Goal: Task Accomplishment & Management: Use online tool/utility

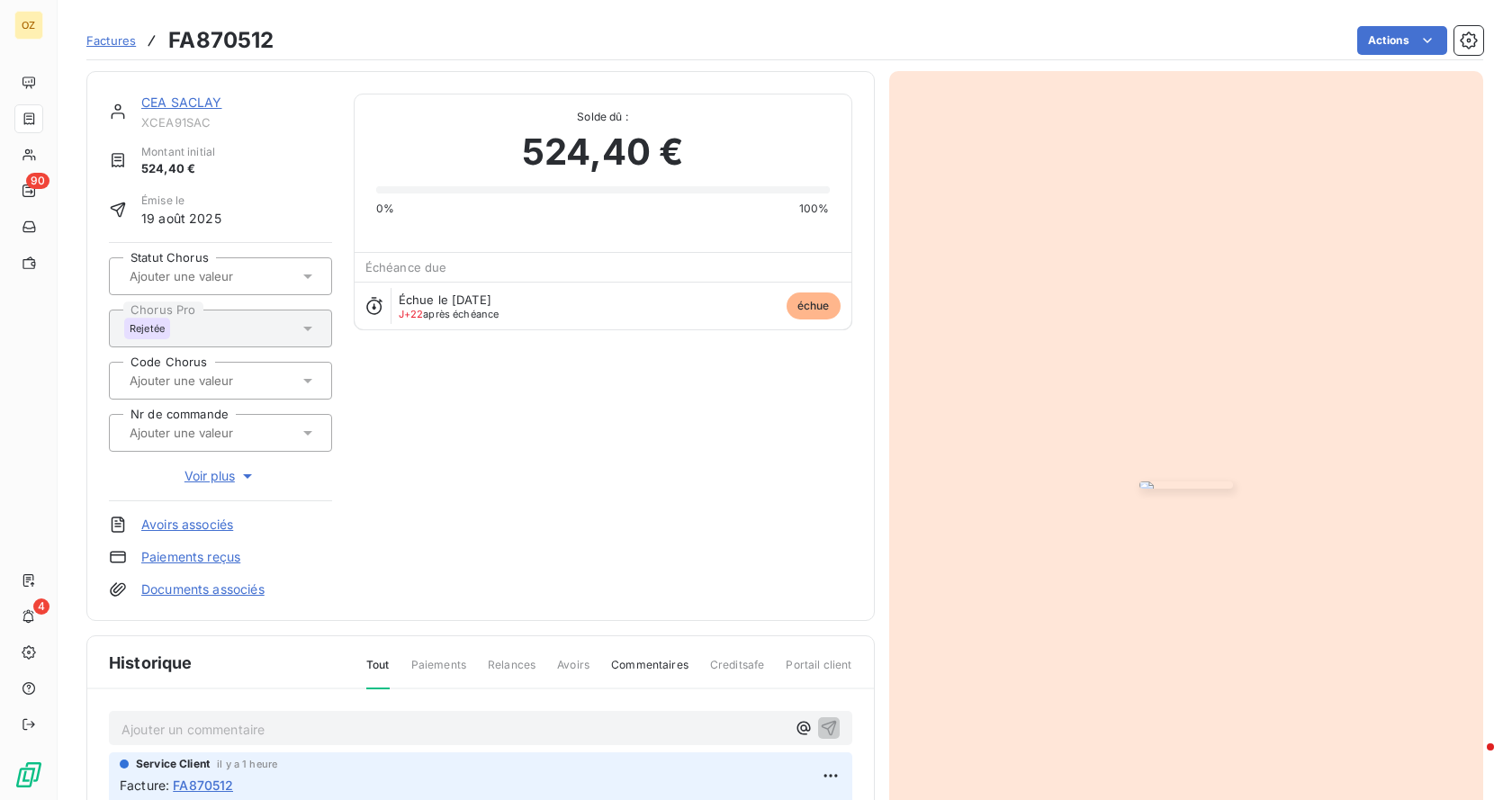
scroll to position [282, 0]
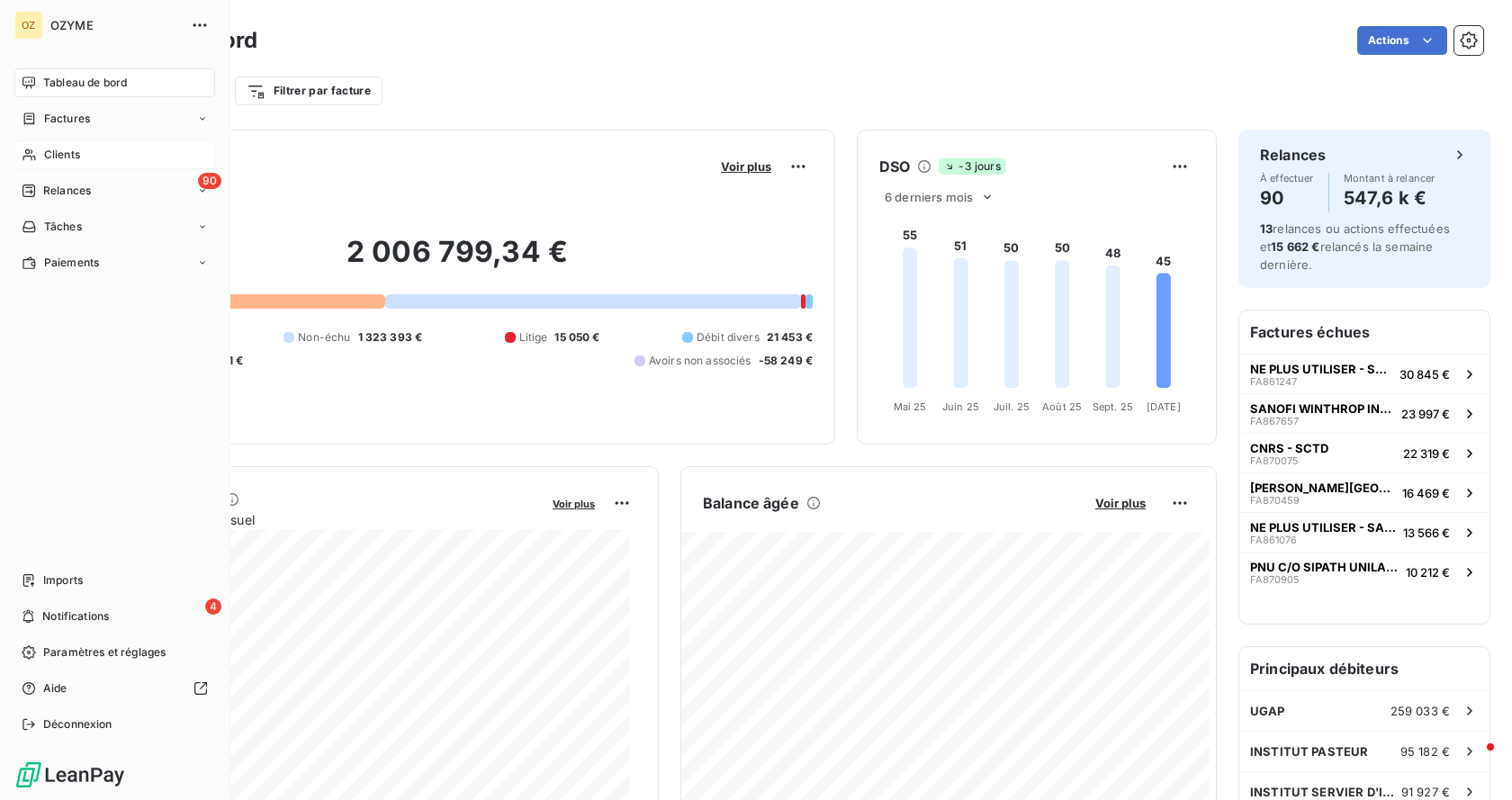
click at [55, 151] on span "Clients" at bounding box center [62, 154] width 36 height 17
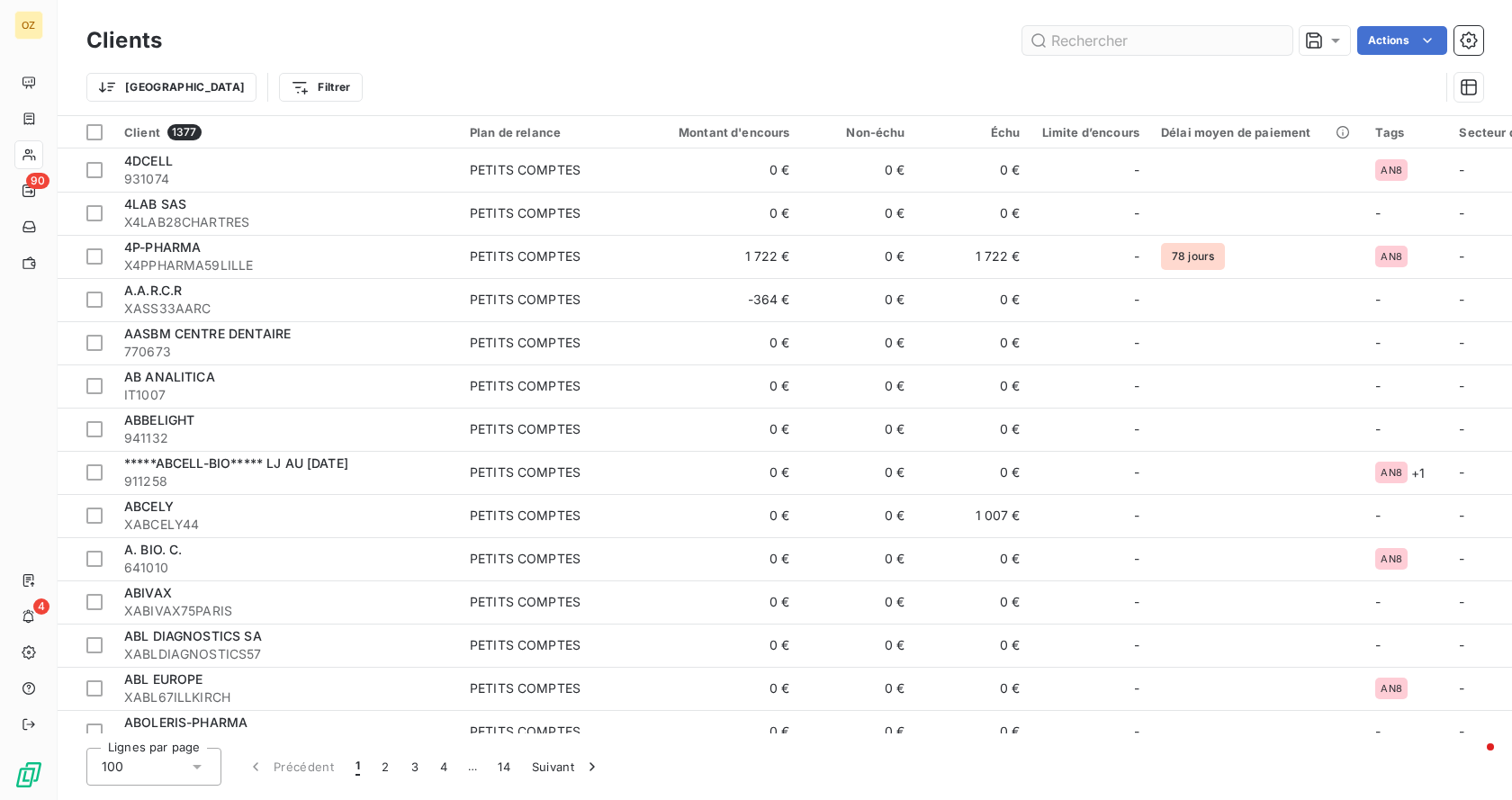
click at [1140, 47] on input "text" at bounding box center [1157, 40] width 270 height 28
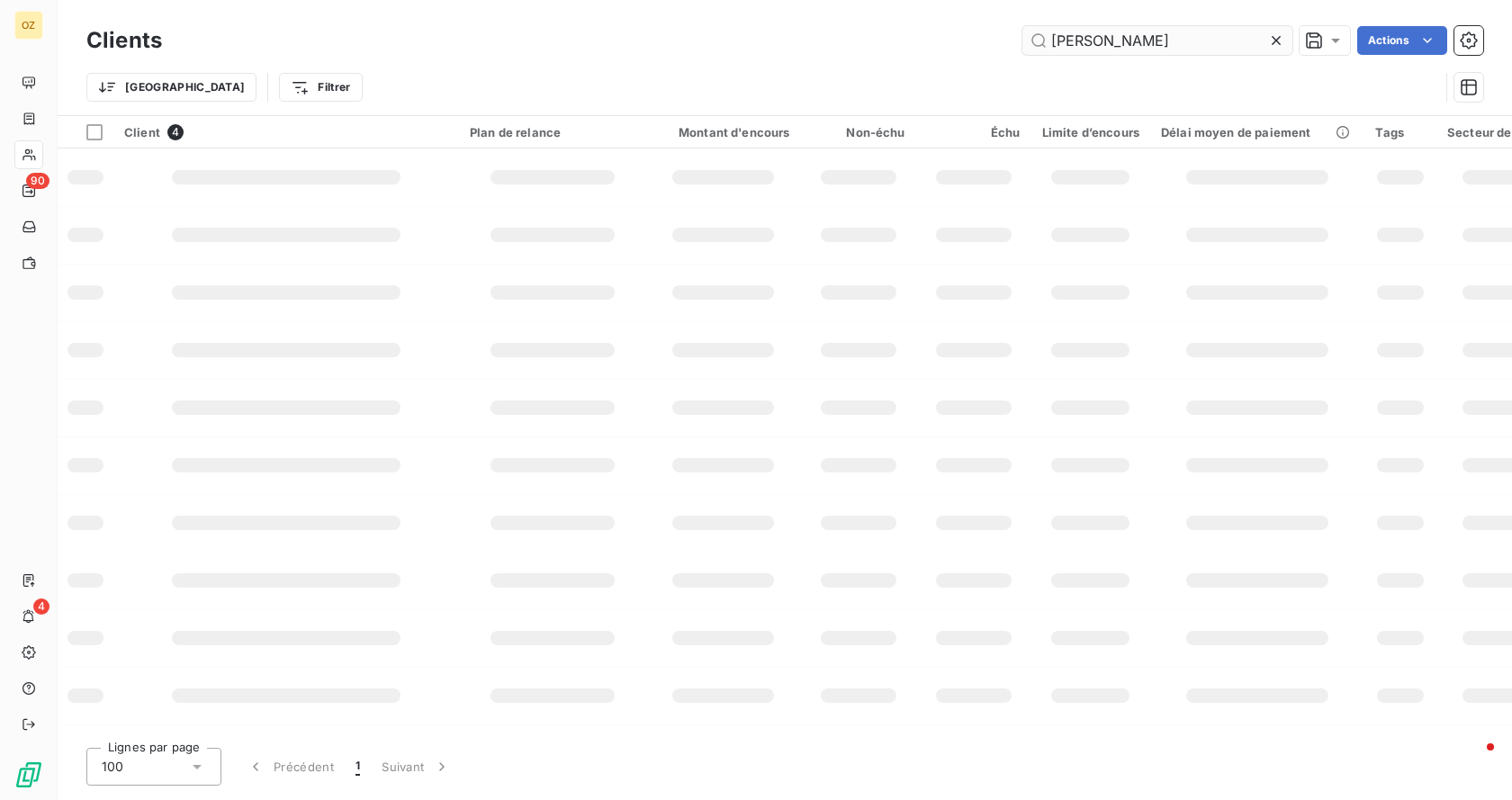
type input "[PERSON_NAME]"
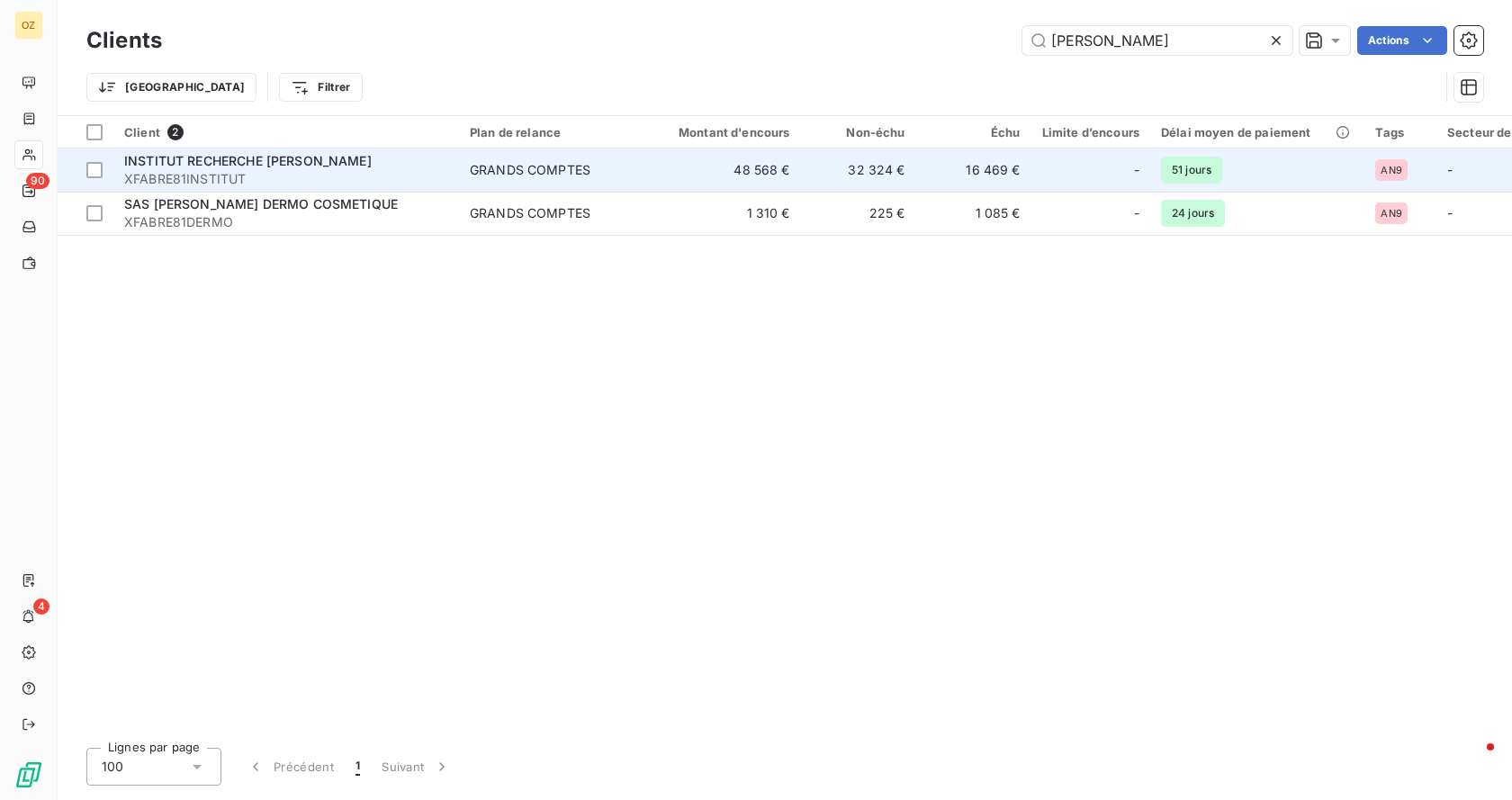
click at [225, 175] on span "XFABRE81INSTITUT" at bounding box center [285, 179] width 324 height 18
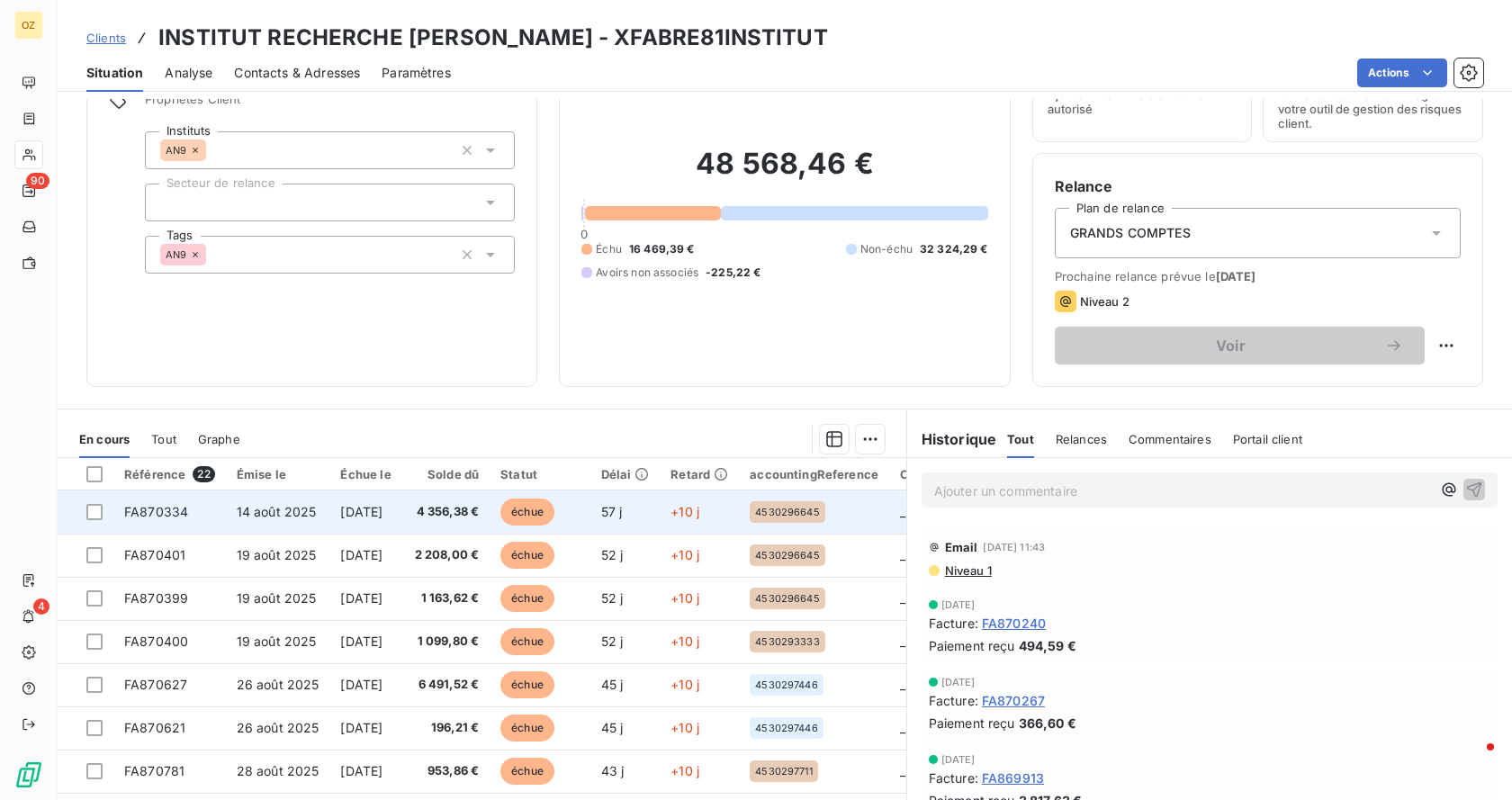
scroll to position [61, 0]
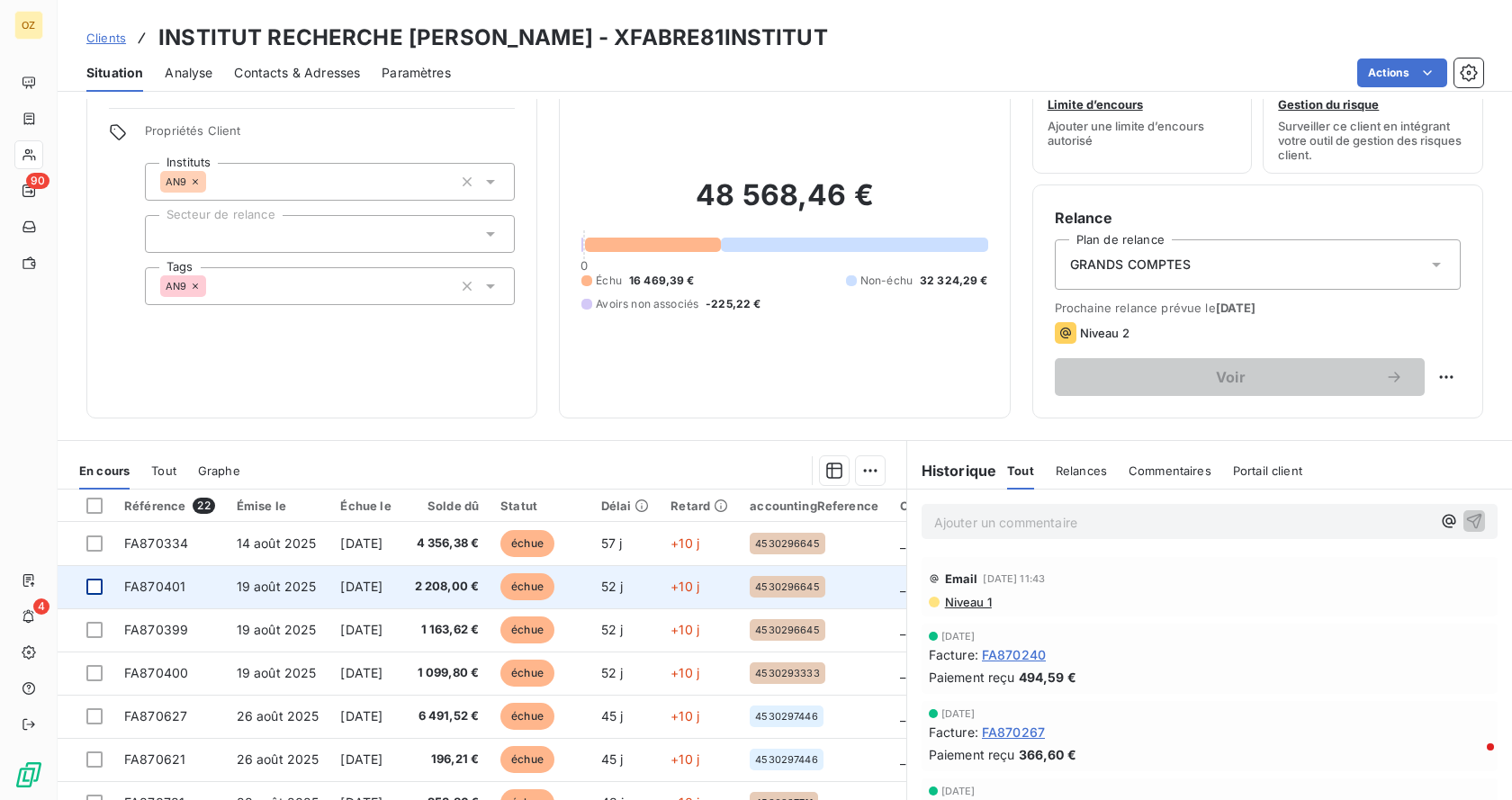
click at [96, 584] on div at bounding box center [94, 586] width 17 height 17
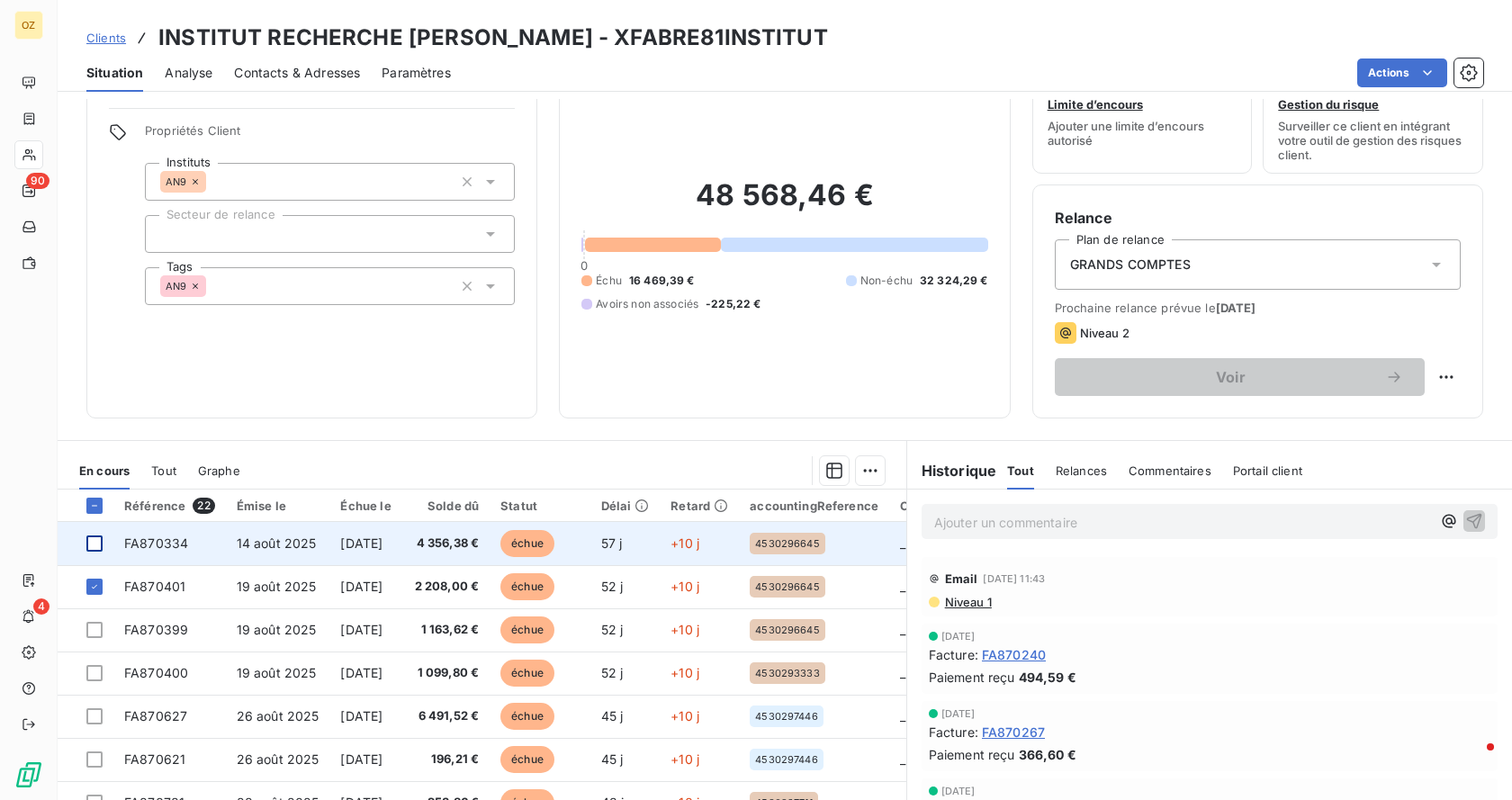
click at [93, 543] on div at bounding box center [94, 543] width 17 height 17
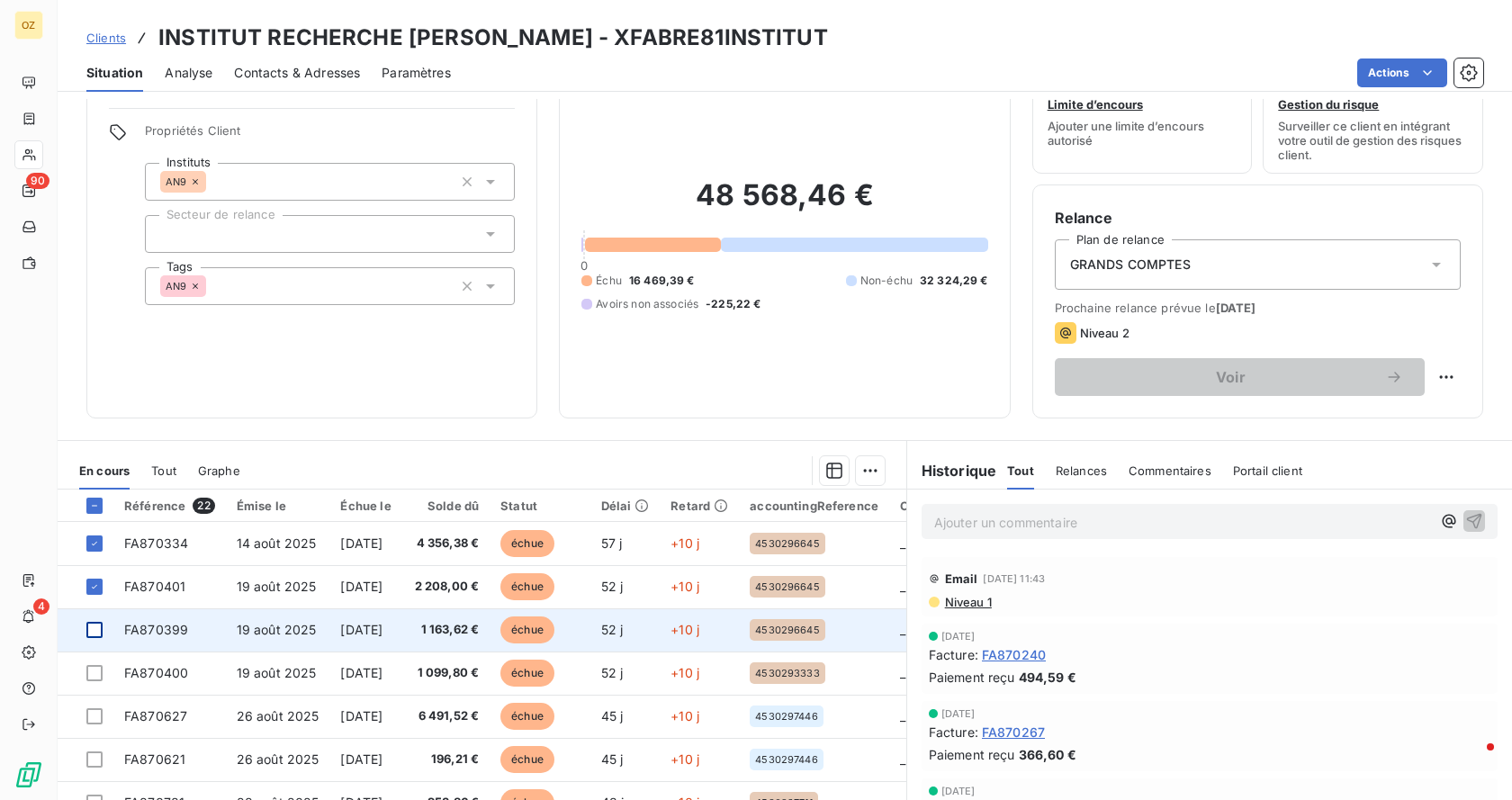
click at [91, 633] on div at bounding box center [94, 629] width 17 height 17
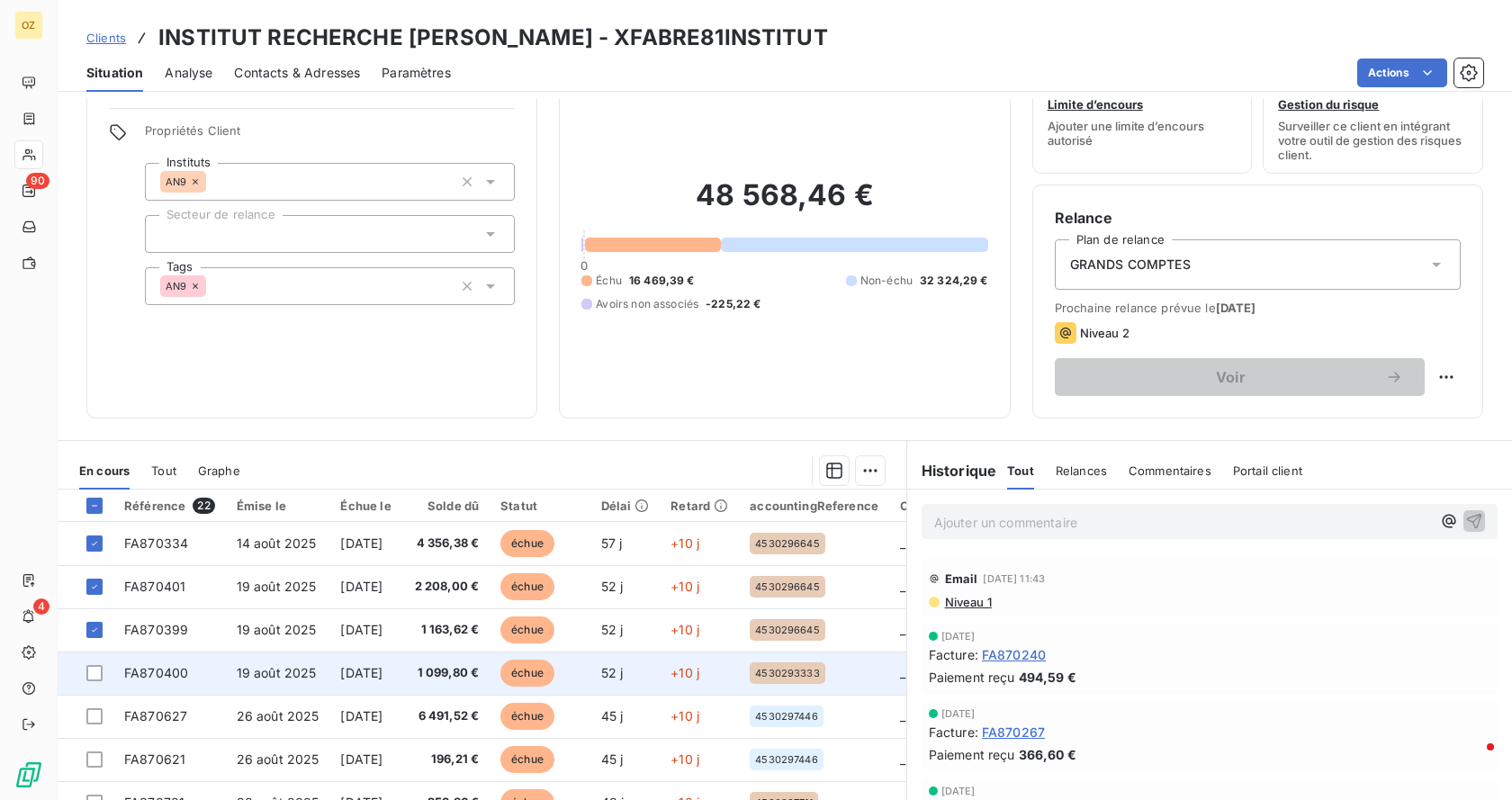
scroll to position [90, 0]
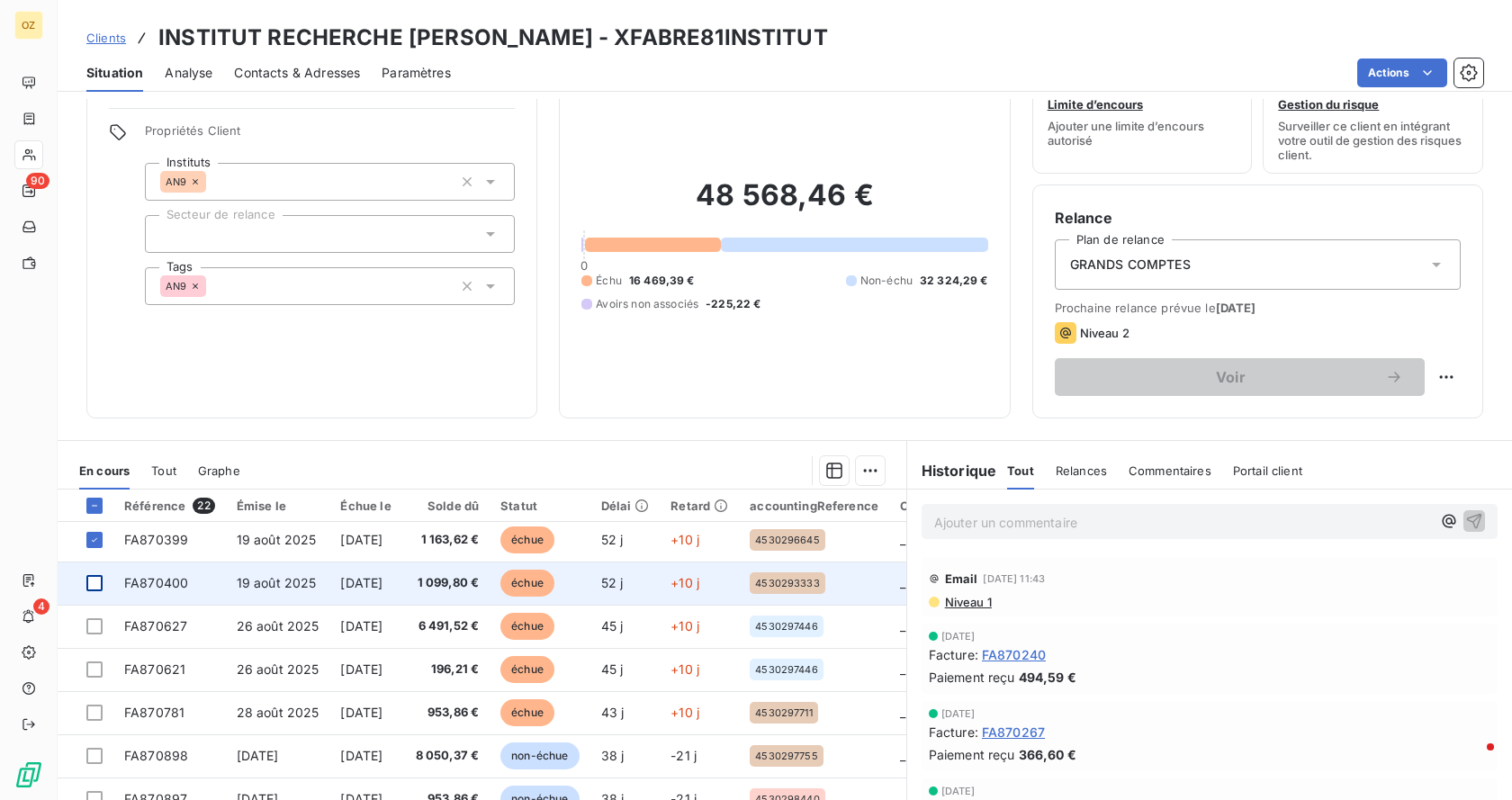
click at [92, 584] on div at bounding box center [94, 582] width 17 height 17
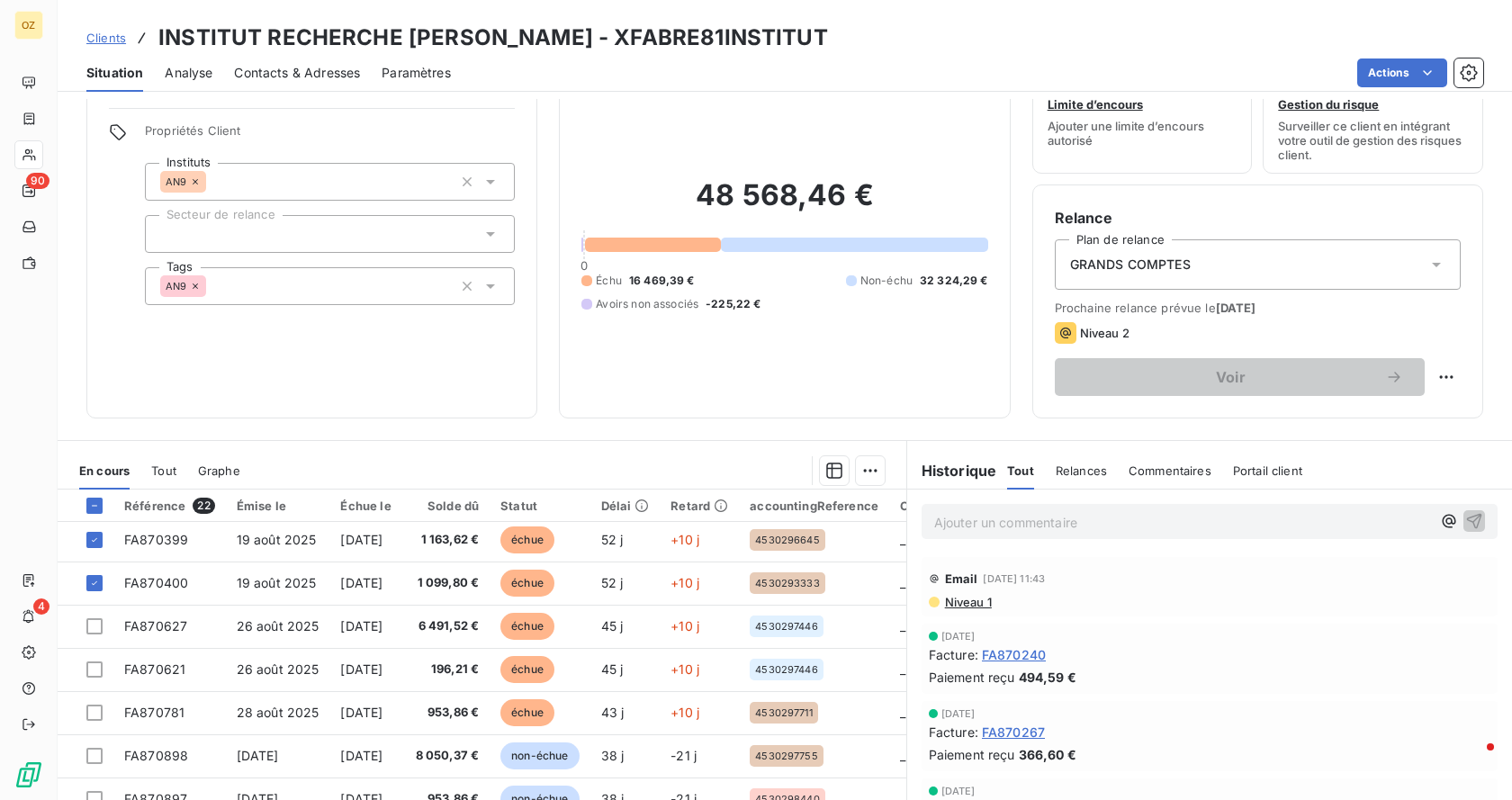
click at [676, 42] on h3 "INSTITUT RECHERCHE [PERSON_NAME] - XFABRE81INSTITUT" at bounding box center [493, 37] width 670 height 32
click at [676, 41] on h3 "INSTITUT RECHERCHE [PERSON_NAME] - XFABRE81INSTITUT" at bounding box center [493, 37] width 670 height 32
copy h3 "XFABRE81INSTITUT"
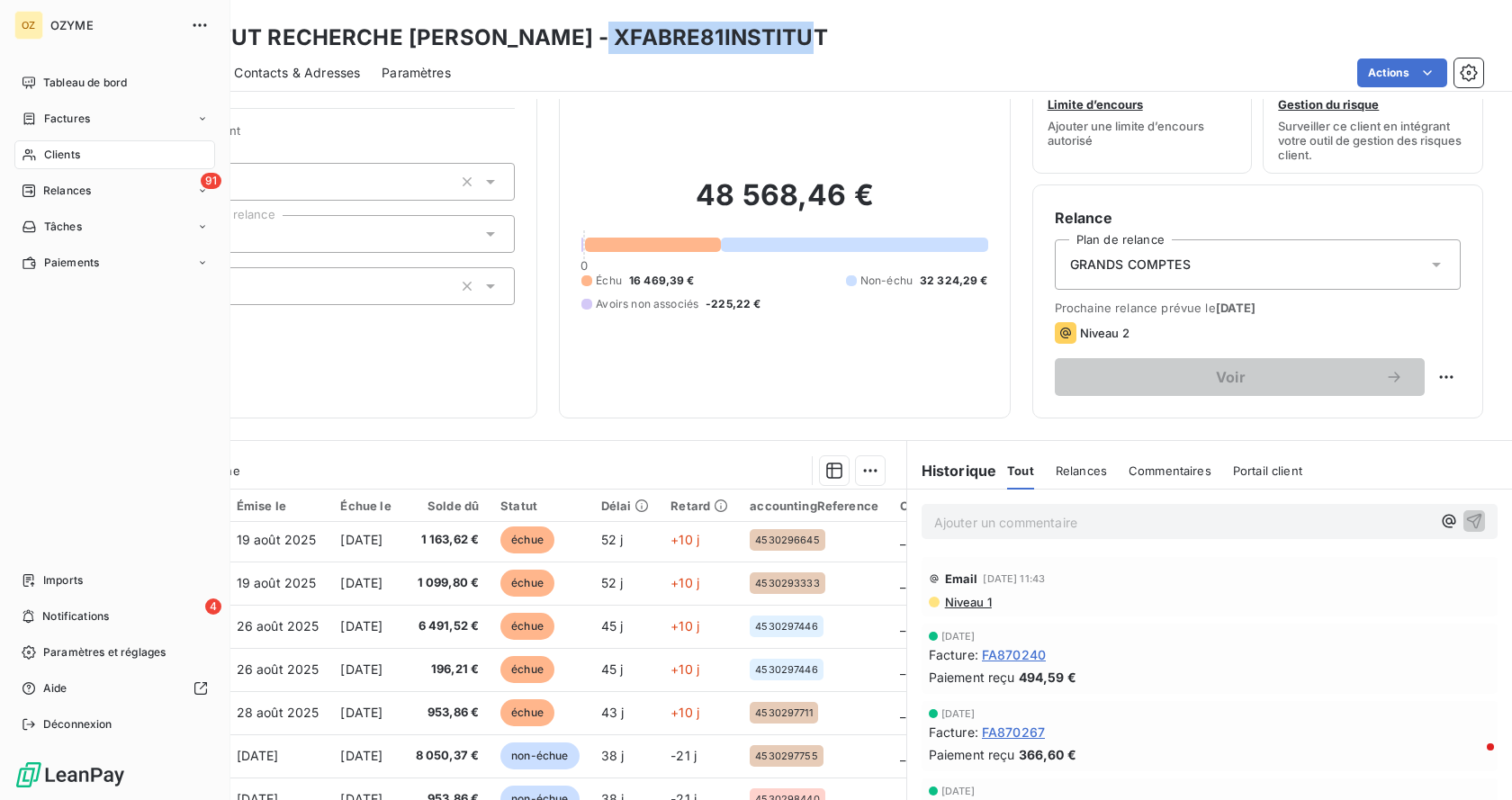
click at [76, 151] on span "Clients" at bounding box center [62, 154] width 36 height 17
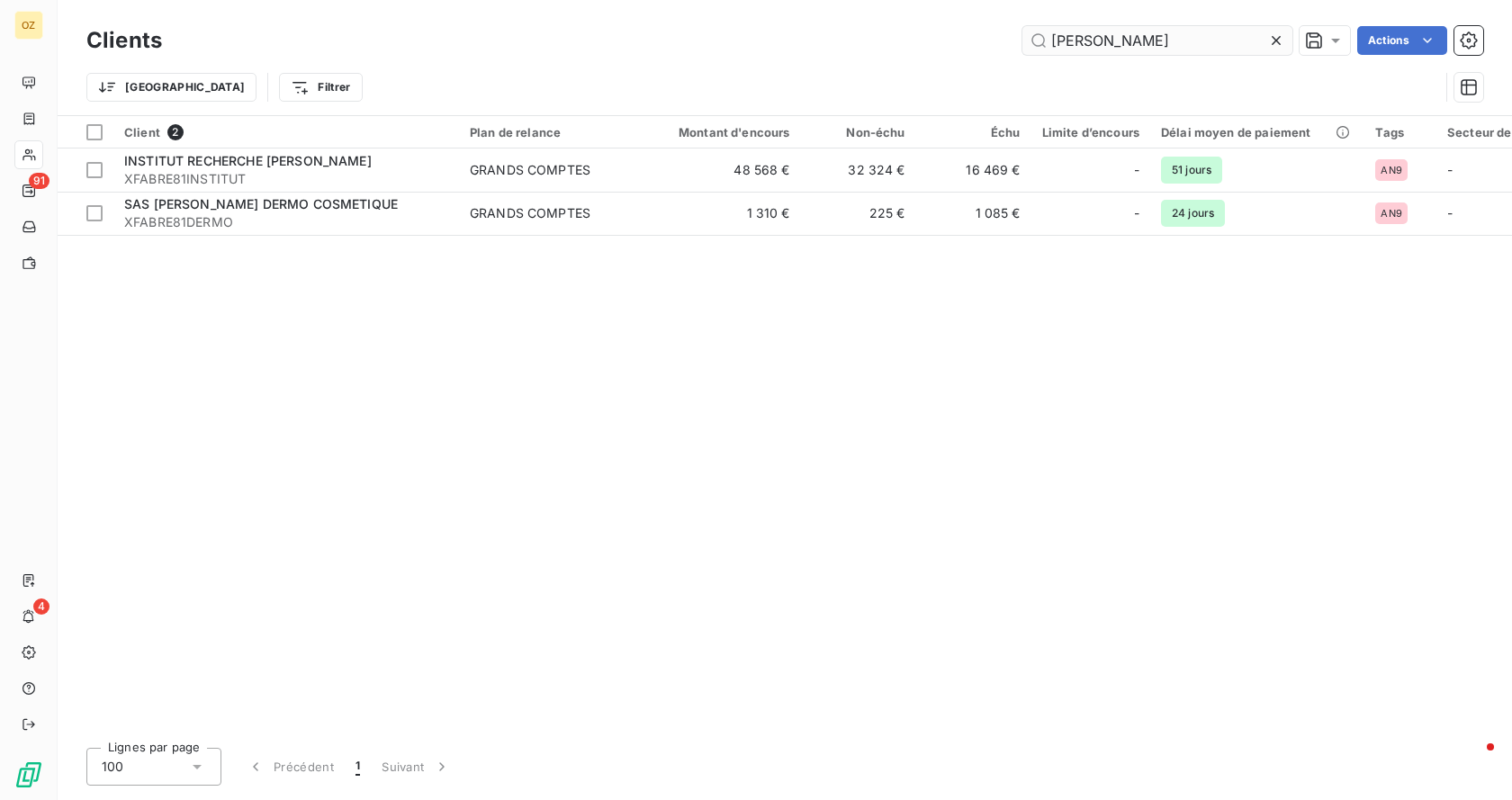
drag, startPoint x: 1139, startPoint y: 34, endPoint x: 1028, endPoint y: 27, distance: 111.2
click at [1028, 27] on input "[PERSON_NAME]" at bounding box center [1157, 40] width 270 height 28
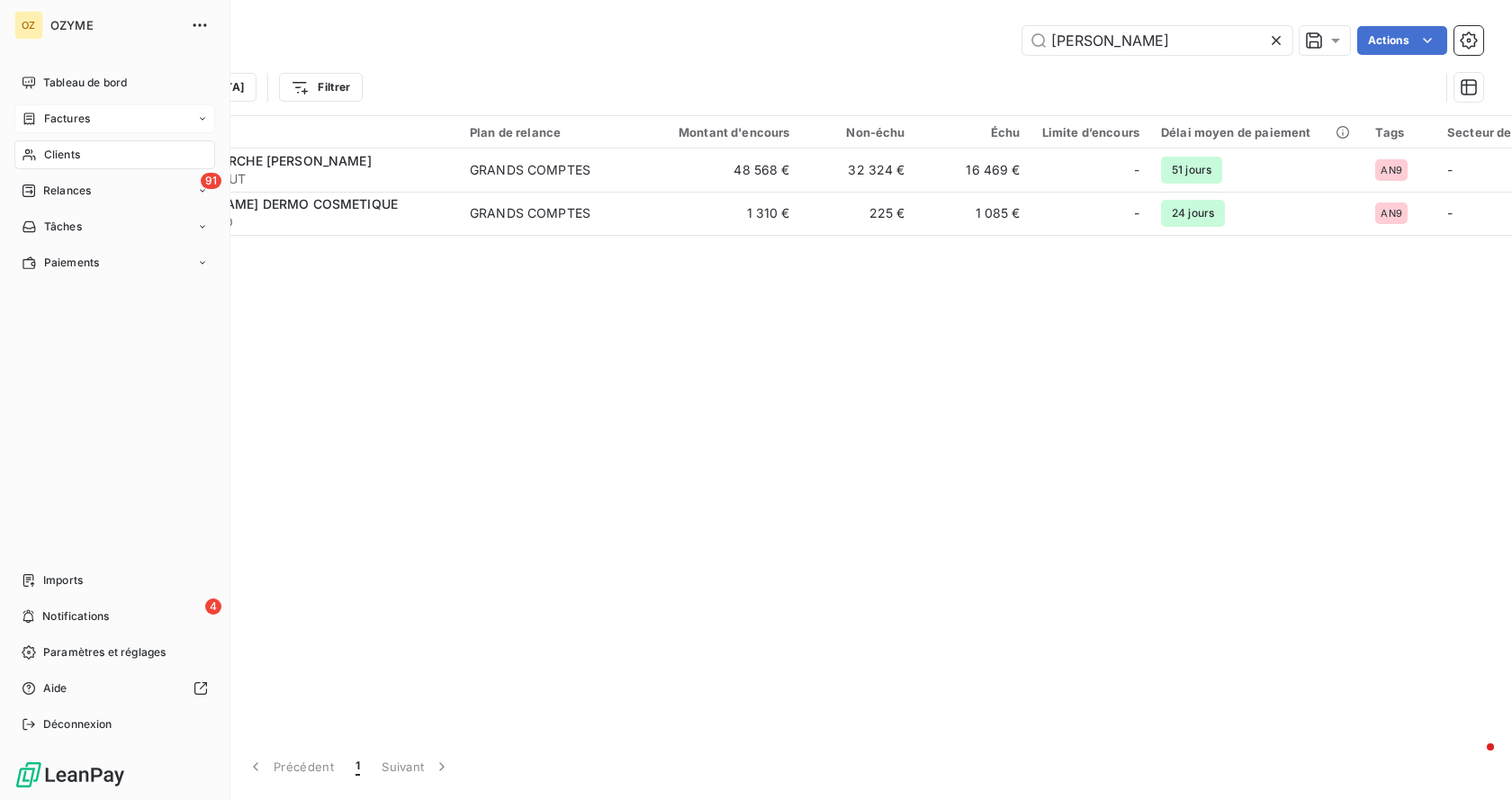
click at [35, 125] on div "Factures" at bounding box center [56, 118] width 68 height 17
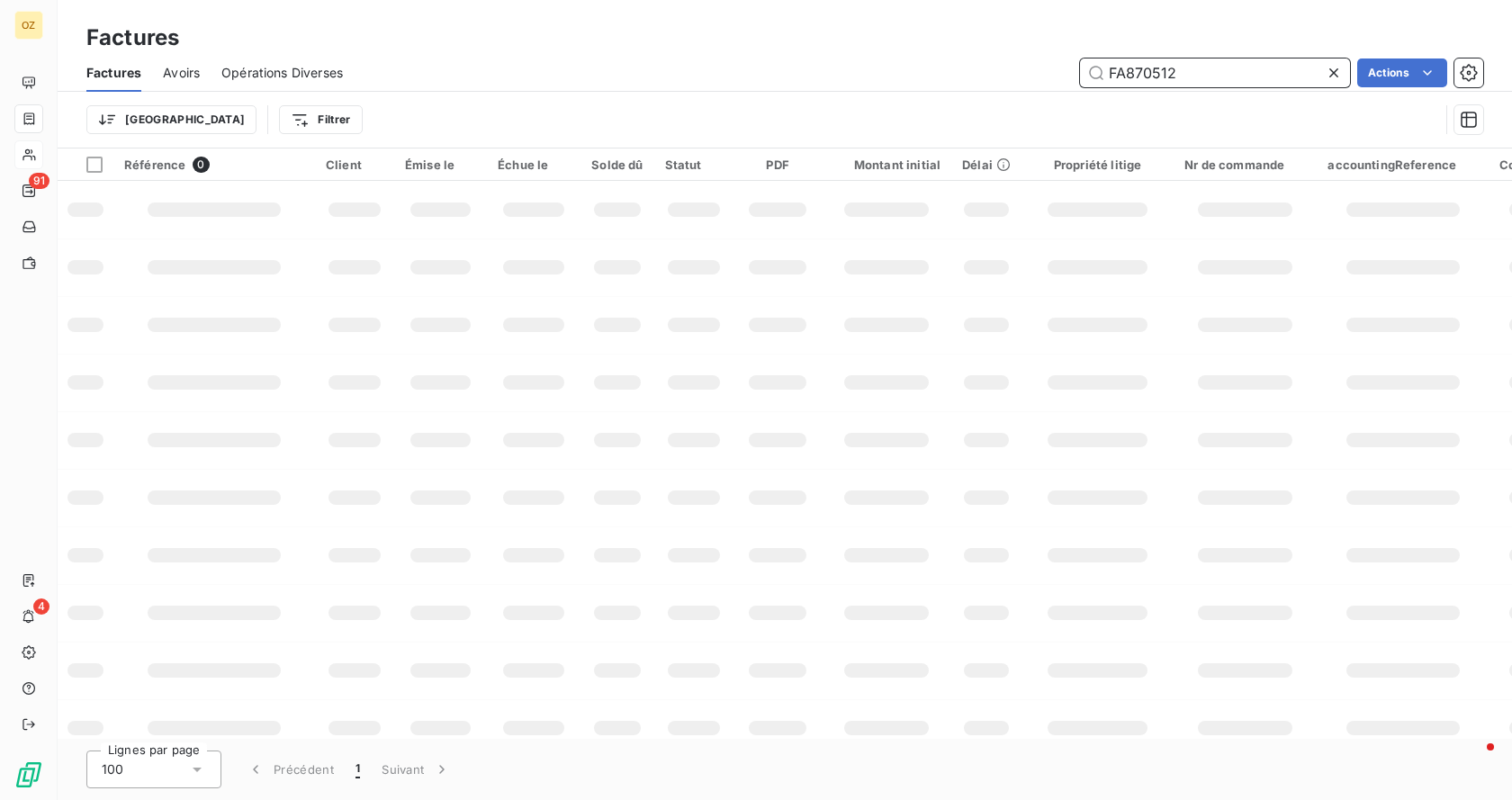
drag, startPoint x: 1224, startPoint y: 76, endPoint x: 1034, endPoint y: 70, distance: 190.1
click at [880, 39] on div "Factures Factures Avoirs Opérations Diverses FA870512 Actions Trier Filtrer" at bounding box center [785, 74] width 1454 height 148
paste input "935"
type input "FA870935"
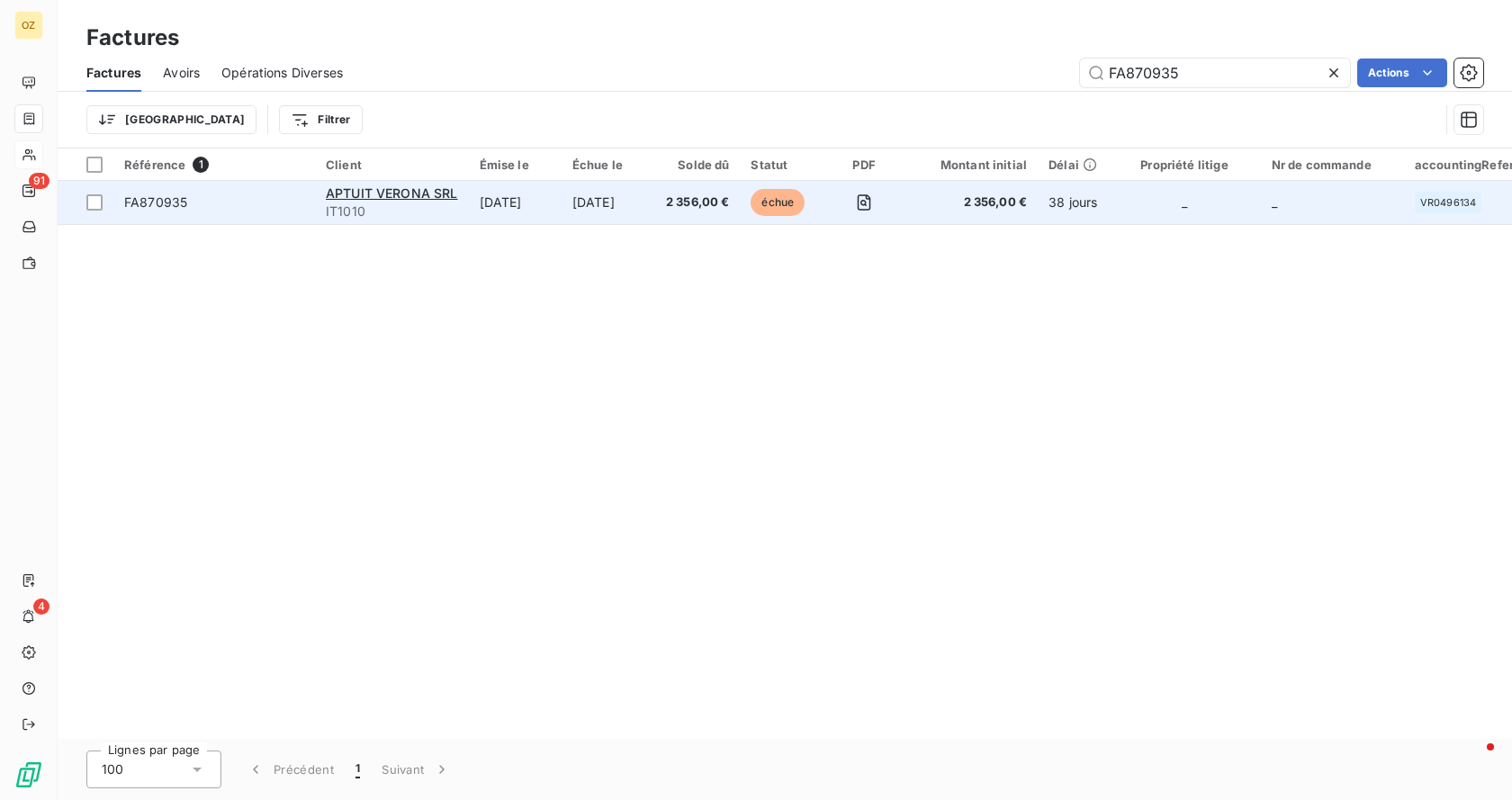
drag, startPoint x: 176, startPoint y: 207, endPoint x: 191, endPoint y: 210, distance: 15.3
click at [176, 207] on span "FA870935" at bounding box center [155, 202] width 63 height 16
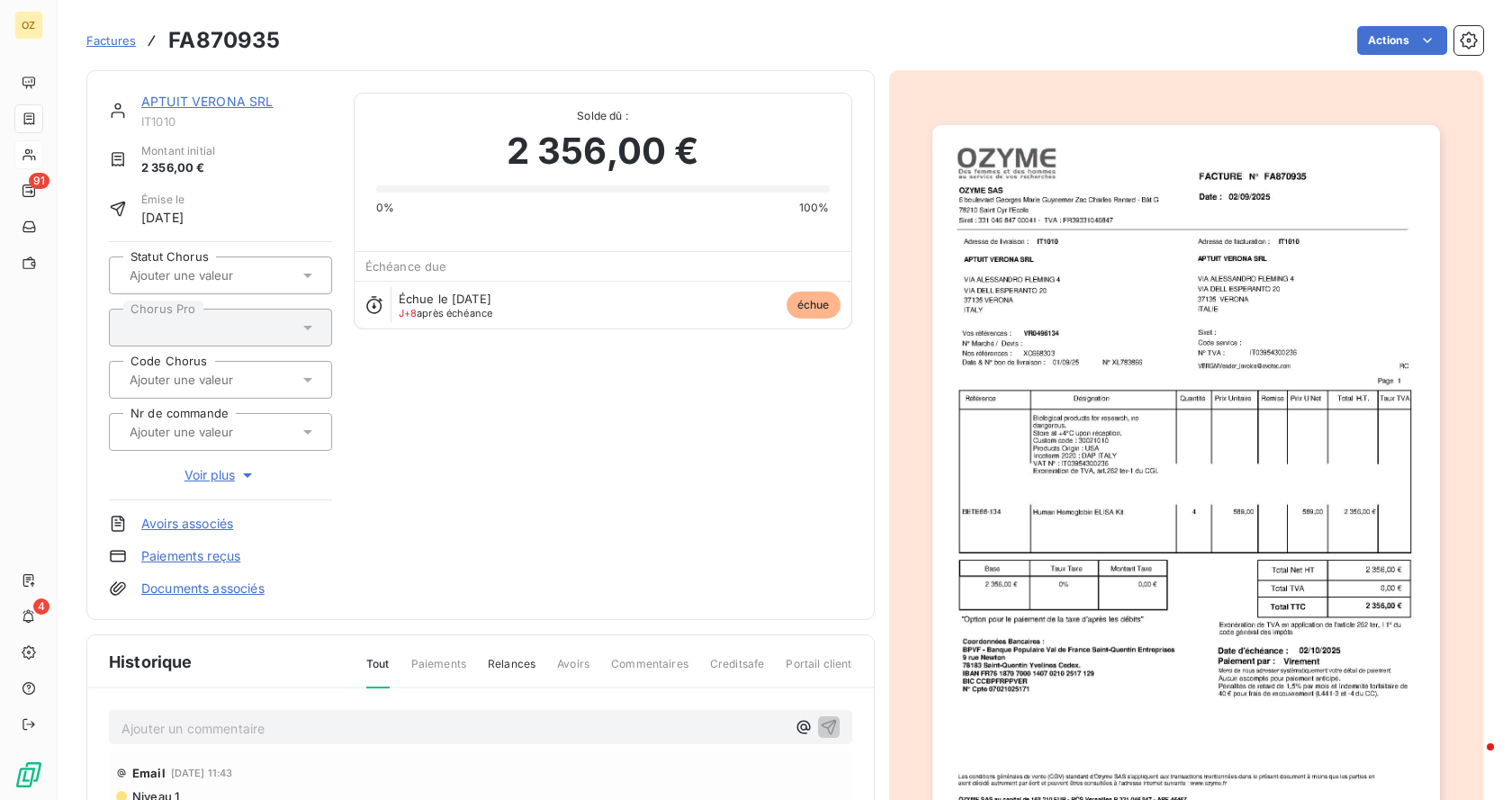
click at [1404, 24] on div "Factures FA870935 Actions" at bounding box center [784, 40] width 1397 height 38
click at [1402, 36] on html "OZ 91 4 Factures FA870935 Actions APTUIT VERONA SRL IT1010 Montant initial 2 35…" at bounding box center [756, 400] width 1512 height 800
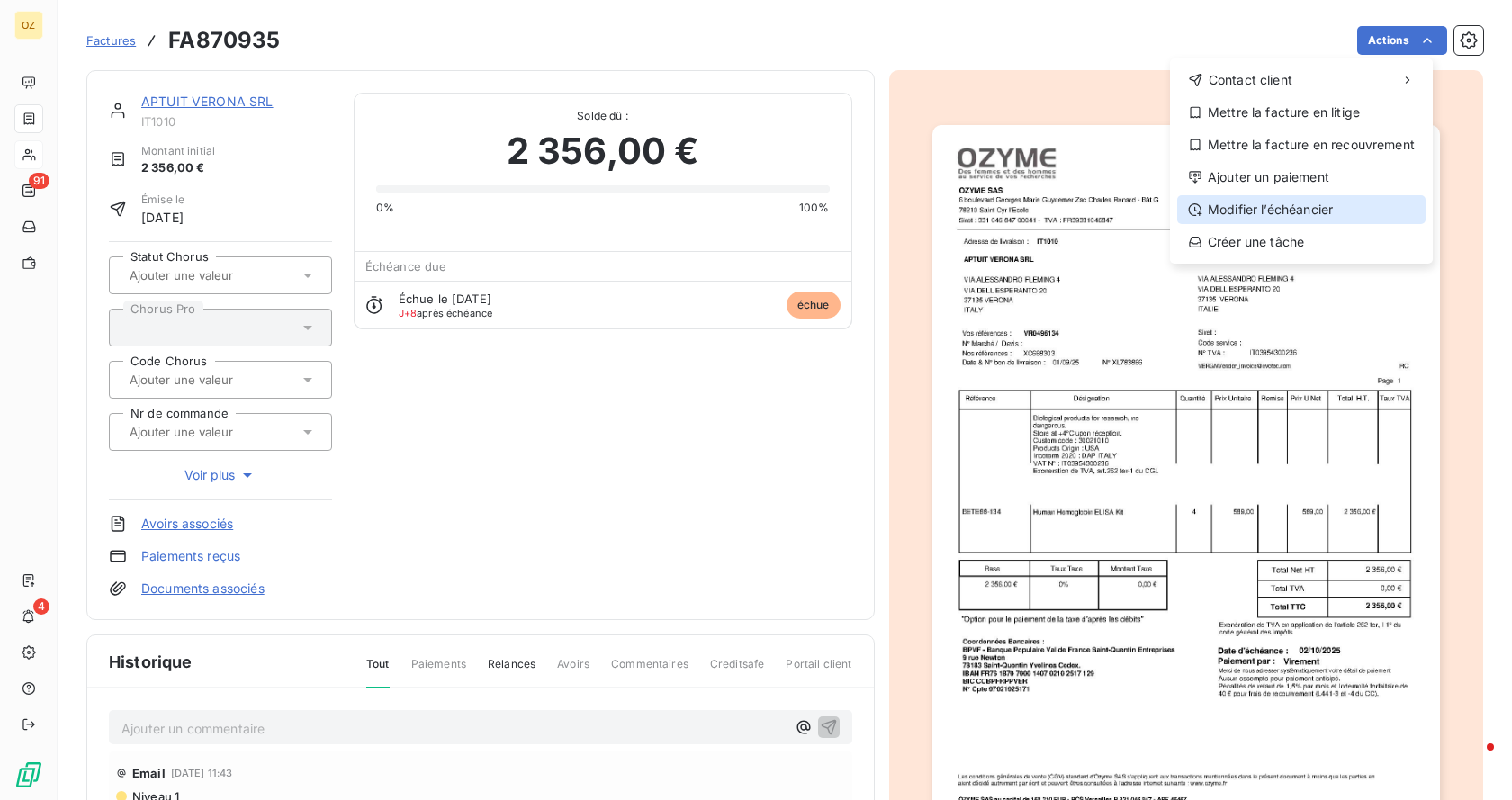
click at [1278, 203] on div "Modifier l’échéancier" at bounding box center [1301, 209] width 248 height 28
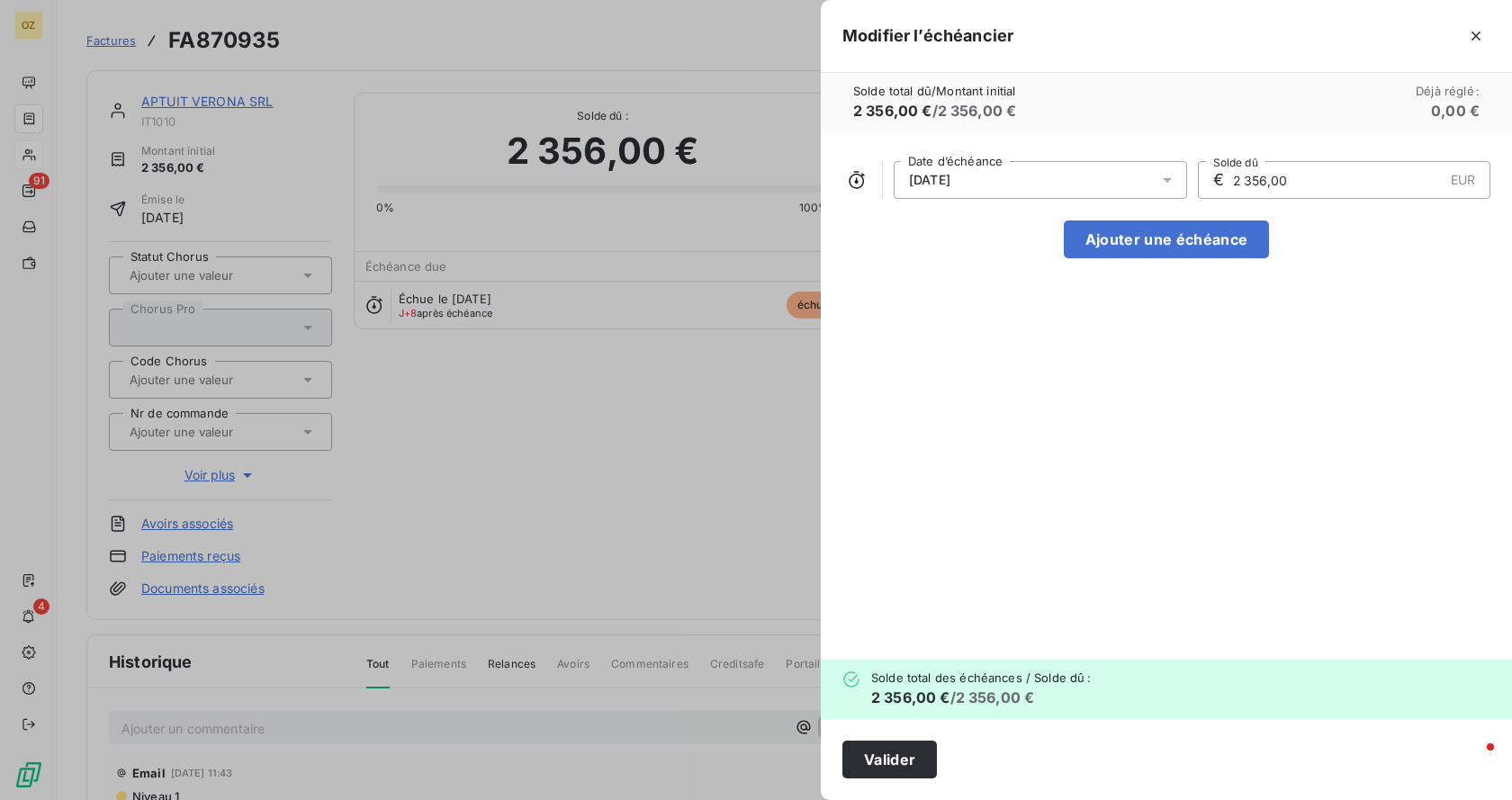
click at [1156, 180] on div "[DATE]" at bounding box center [1040, 180] width 293 height 38
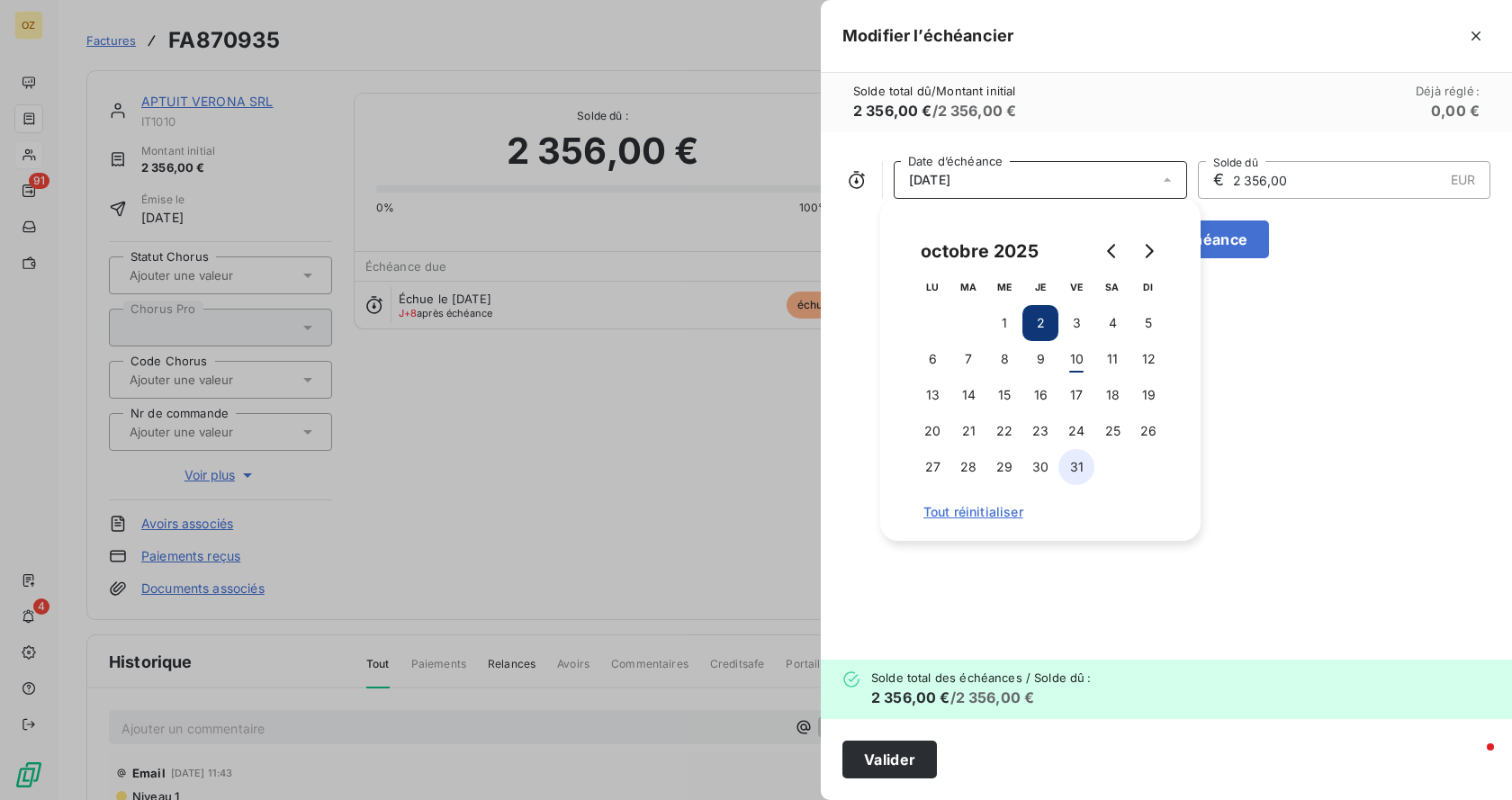
click at [1069, 458] on button "31" at bounding box center [1076, 466] width 36 height 36
click at [1326, 358] on div "[DATE] Date d’échéance € 2 356,00 EUR Solde dû Ajouter une échéance" at bounding box center [1166, 396] width 691 height 527
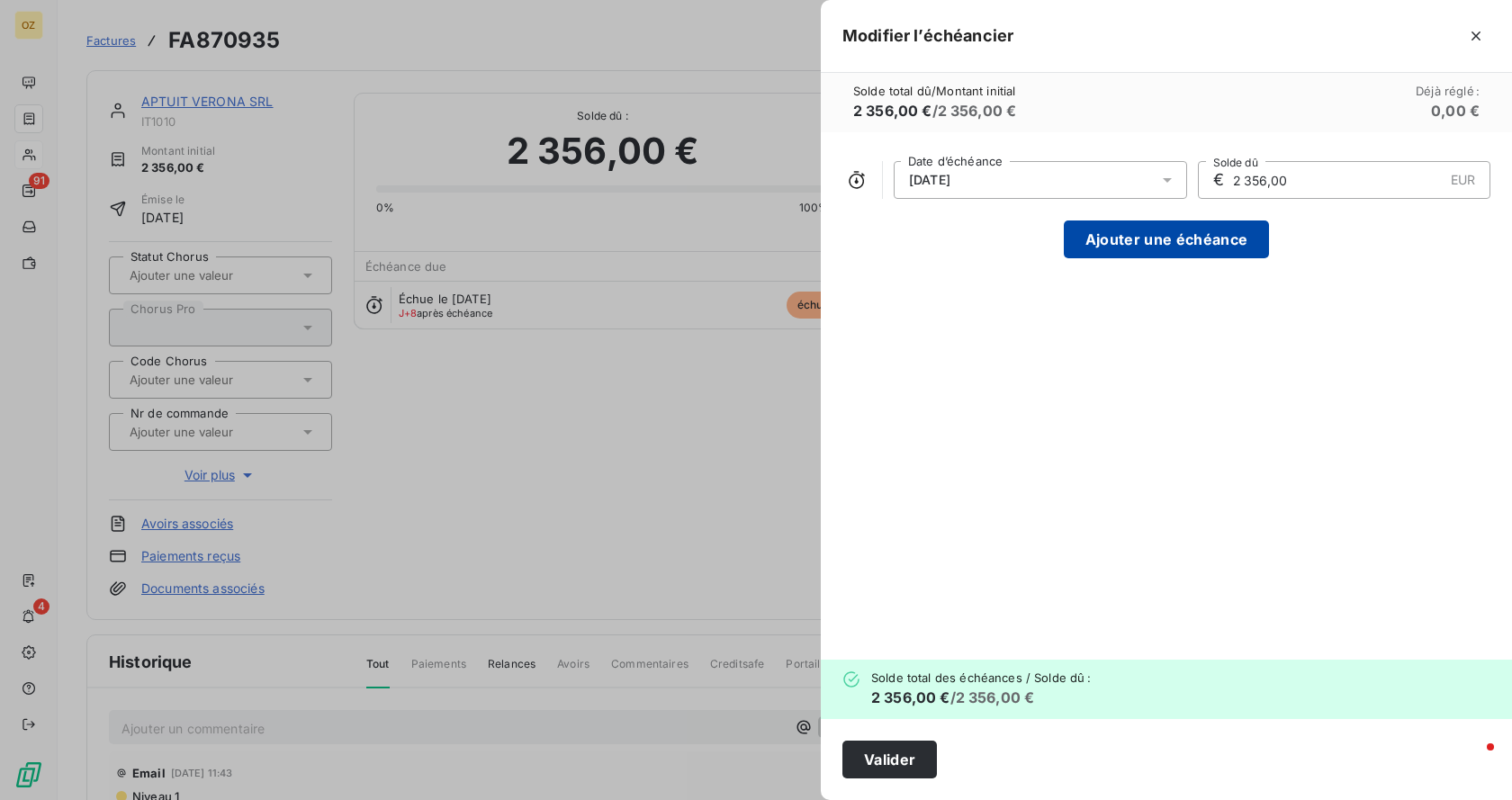
click at [1185, 246] on button "Ajouter une échéance" at bounding box center [1166, 239] width 205 height 38
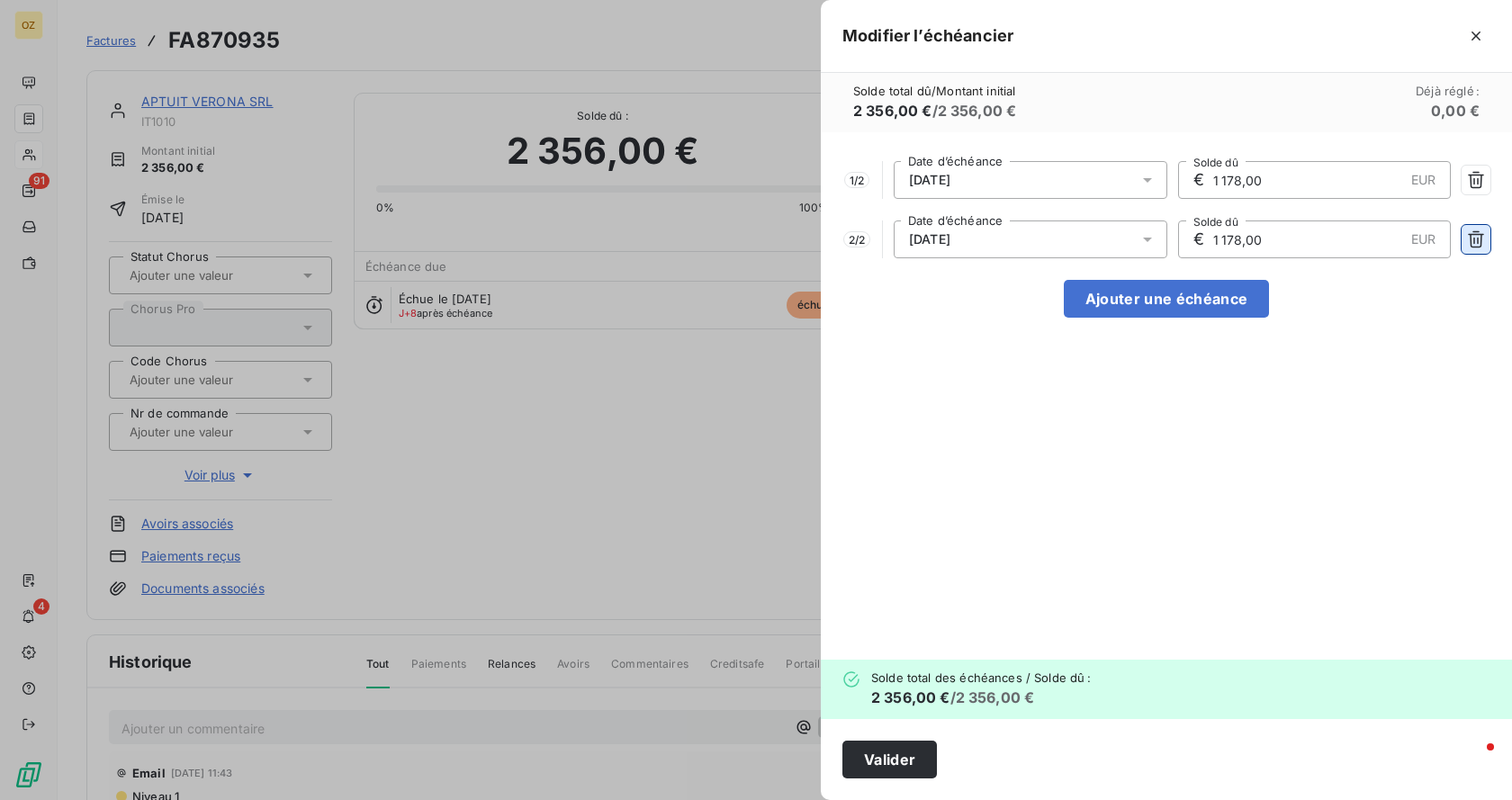
click at [1471, 244] on icon "button" at bounding box center [1476, 239] width 17 height 17
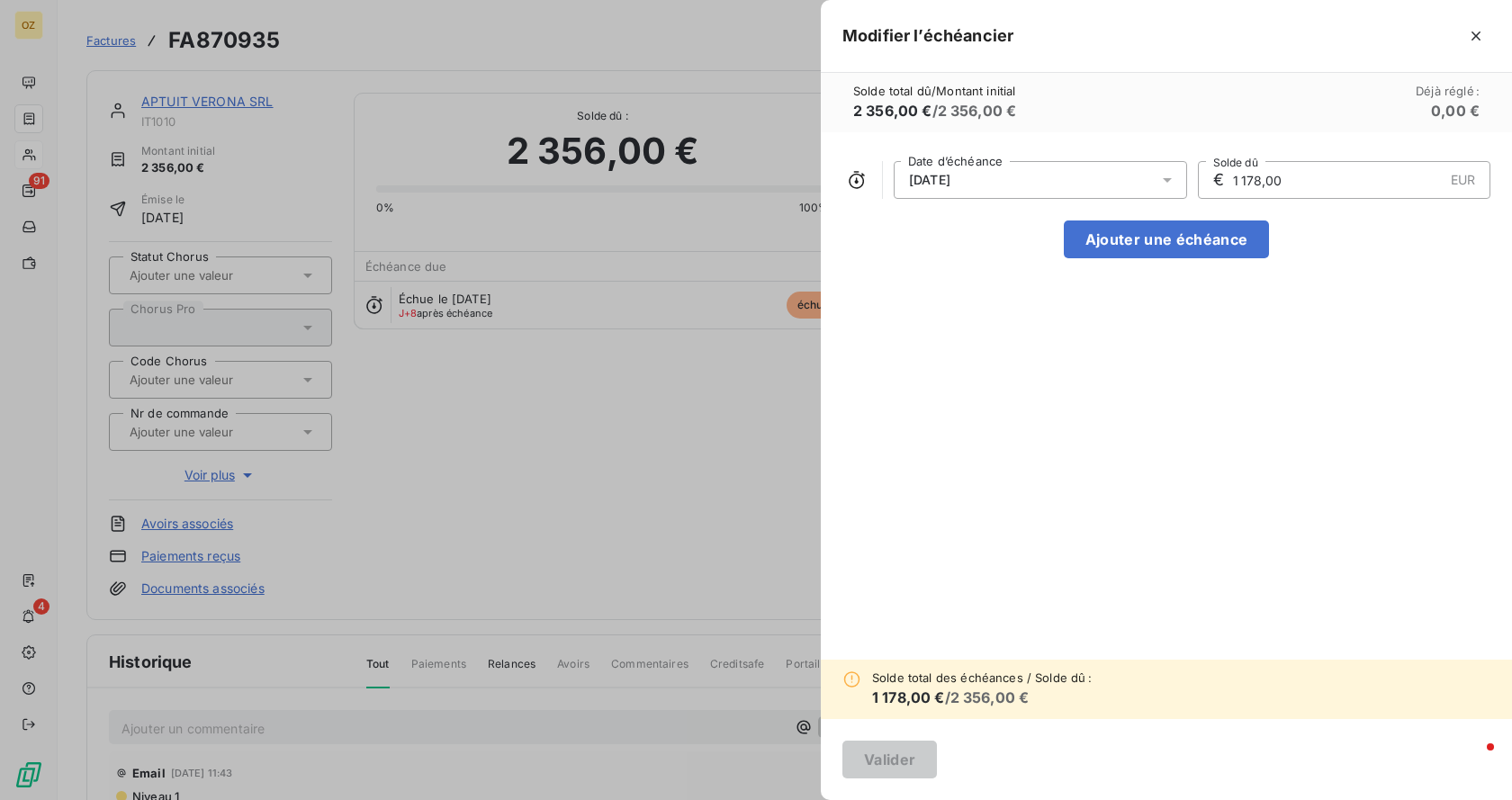
drag, startPoint x: 1232, startPoint y: 176, endPoint x: 1175, endPoint y: 177, distance: 57.0
click at [1175, 177] on div "[DATE] Date d’échéance € 1 178,00 EUR Solde dû" at bounding box center [1166, 180] width 648 height 38
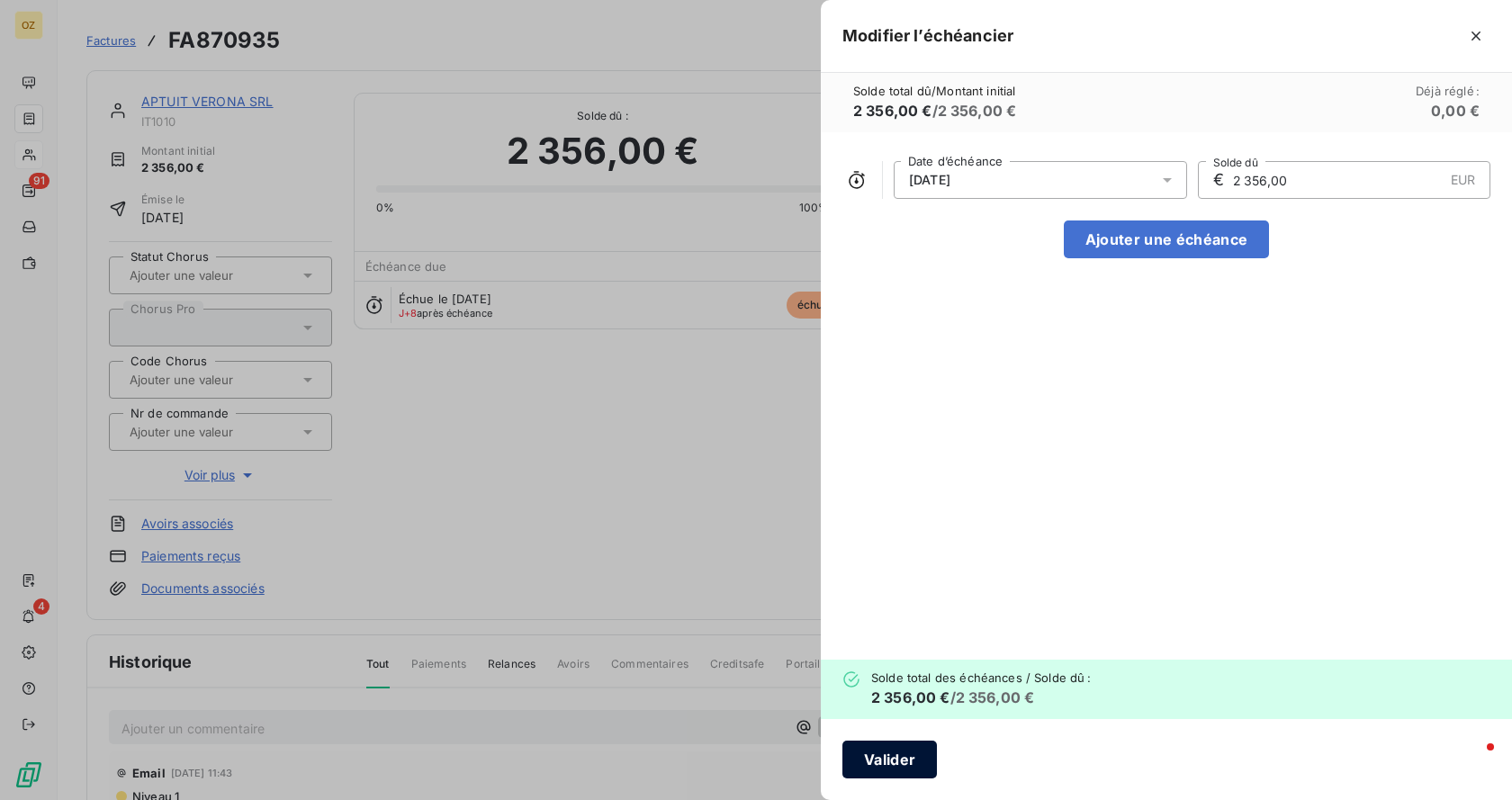
type input "2 356,00"
click at [887, 764] on button "Valider" at bounding box center [889, 759] width 95 height 38
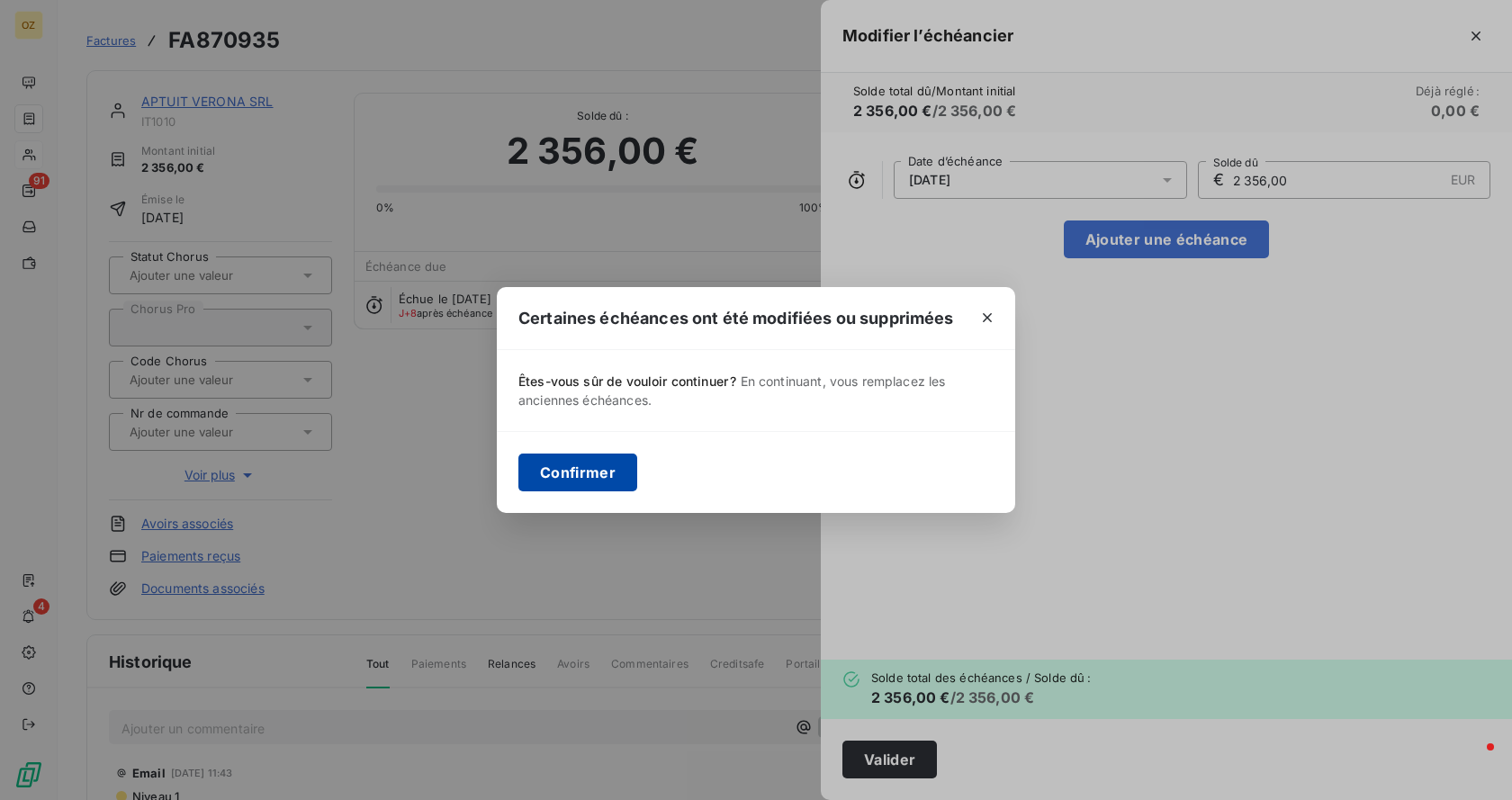
click at [563, 471] on button "Confirmer" at bounding box center [578, 472] width 119 height 38
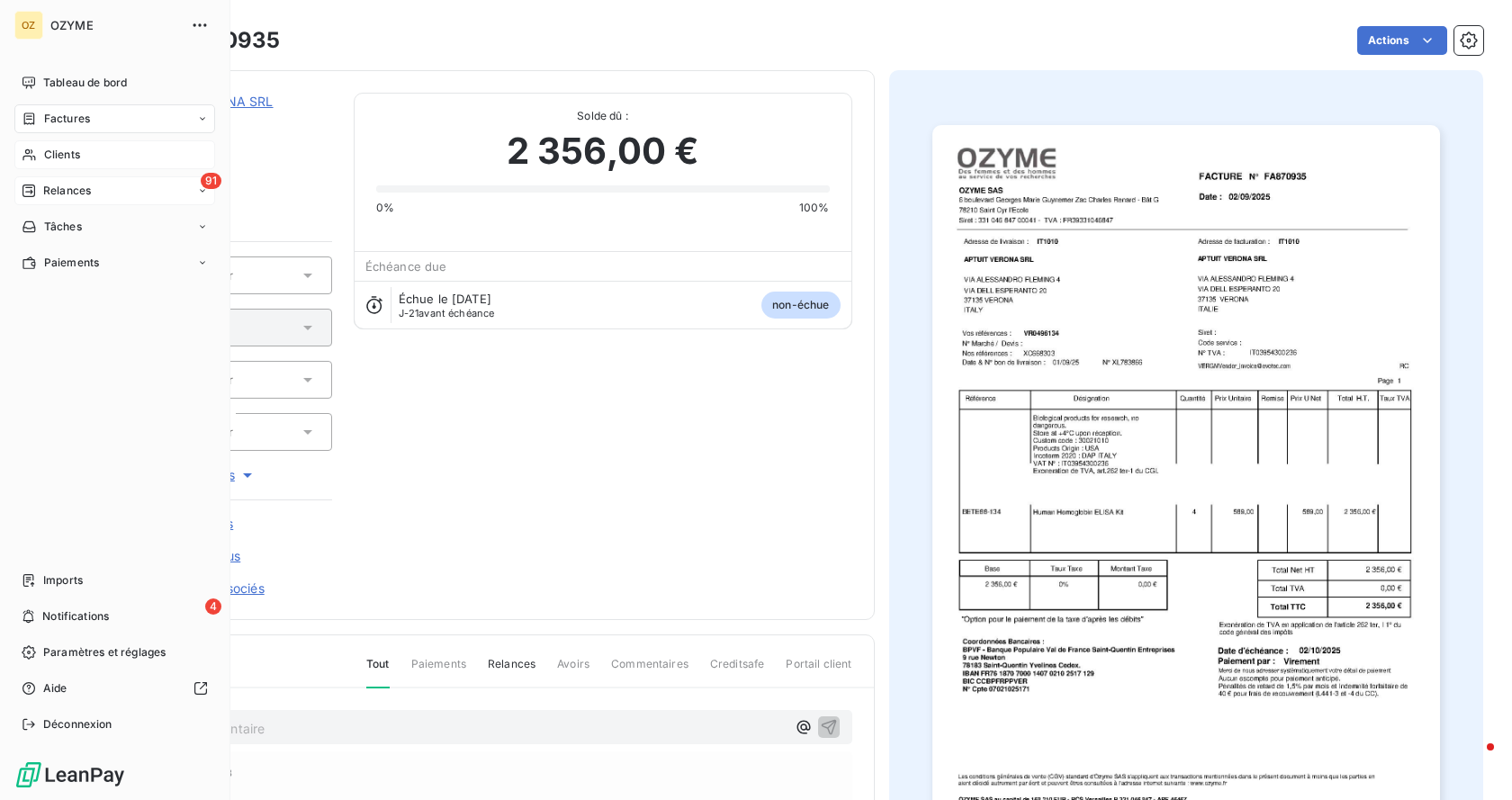
click at [78, 183] on span "Relances" at bounding box center [66, 190] width 48 height 17
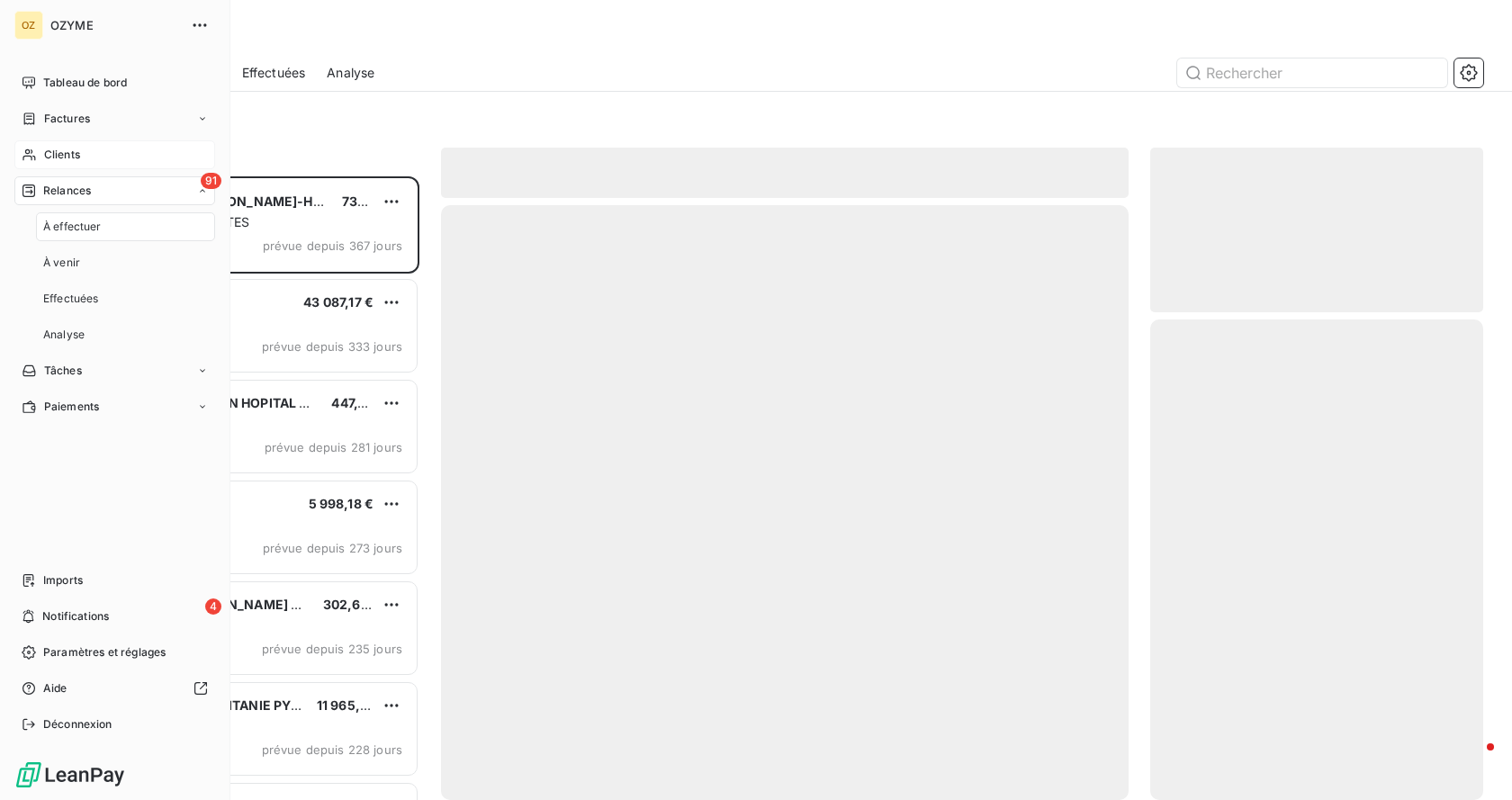
scroll to position [610, 320]
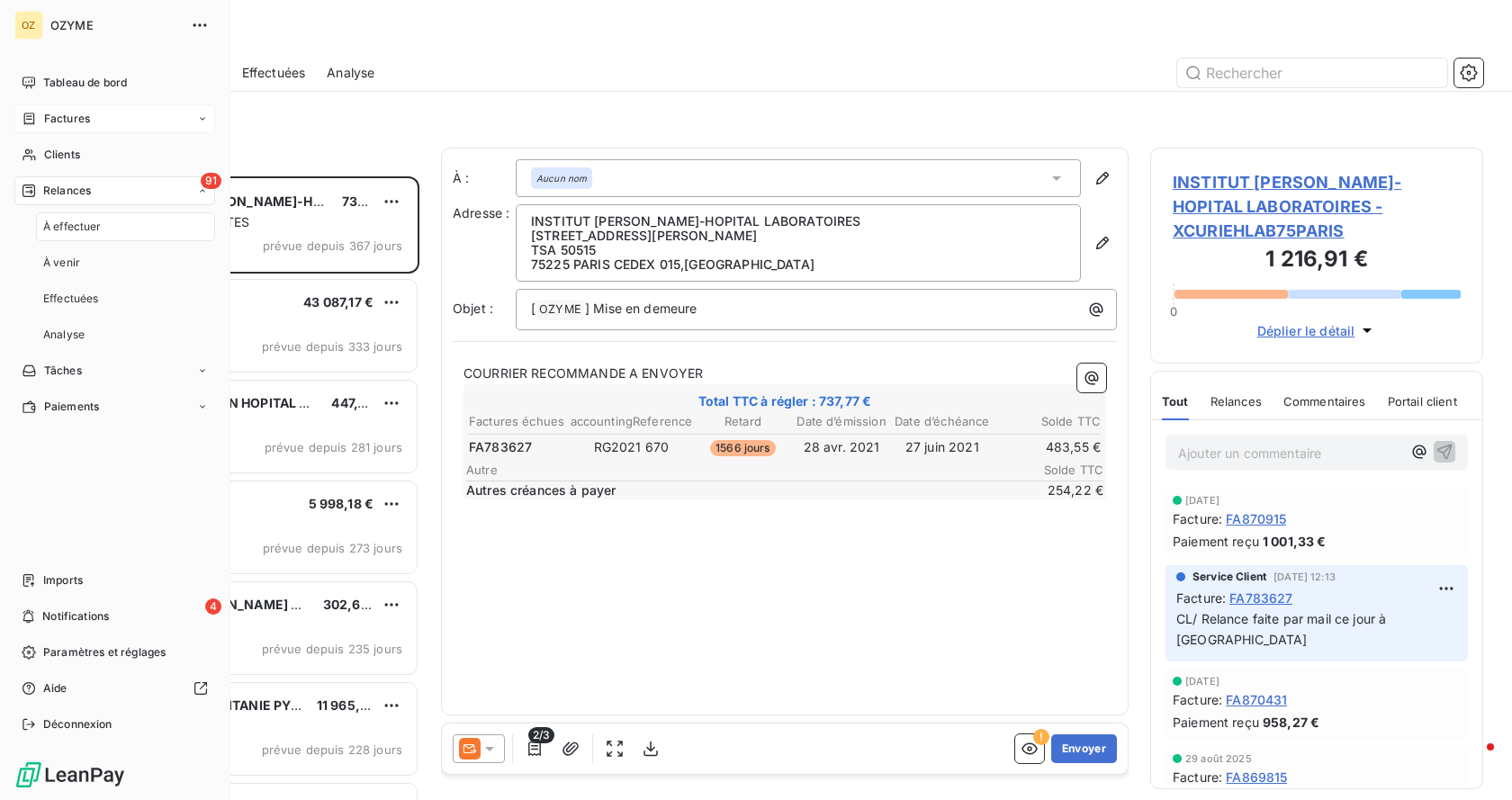
click at [90, 121] on div "Factures" at bounding box center [114, 118] width 200 height 28
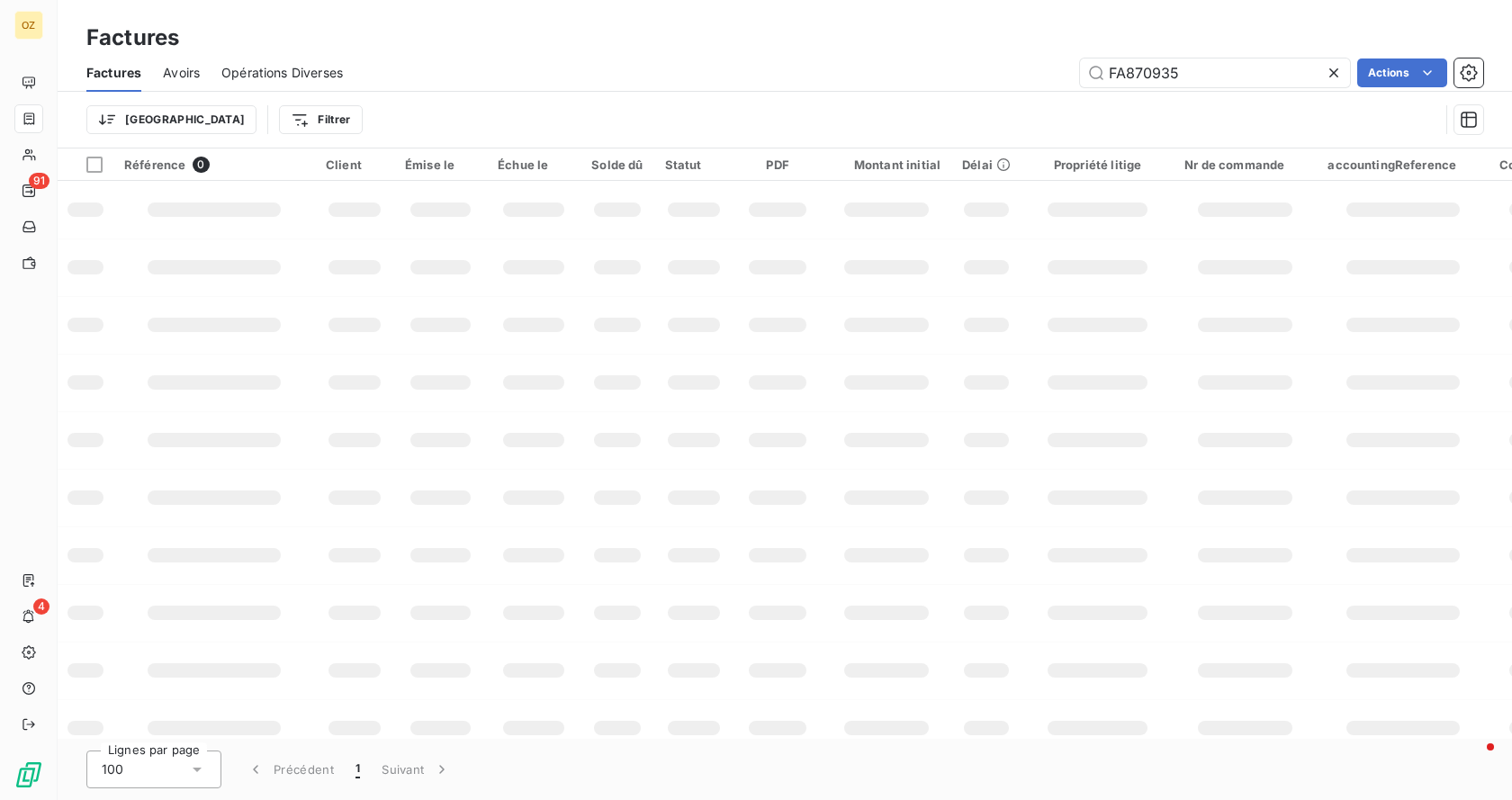
drag, startPoint x: 1215, startPoint y: 81, endPoint x: 959, endPoint y: 49, distance: 258.0
click at [960, 49] on div "Factures Factures Avoirs Opérations Diverses FA870935 Actions Trier Filtrer" at bounding box center [785, 74] width 1454 height 148
type input "FA872940"
click at [1220, 69] on input "FA872940" at bounding box center [1215, 72] width 270 height 28
click at [1286, 75] on input "FA872940" at bounding box center [1215, 72] width 270 height 28
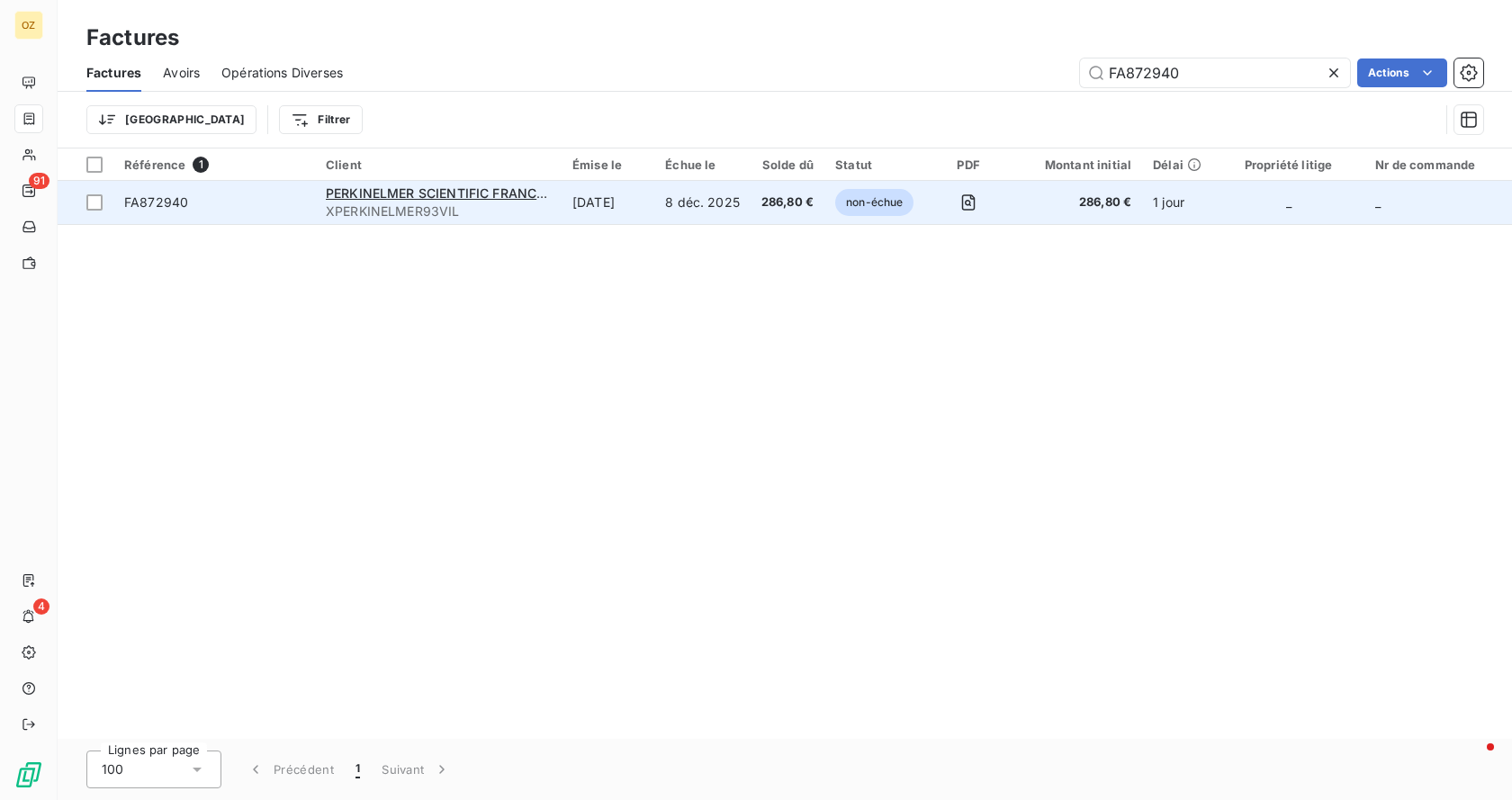
click at [248, 209] on span "FA872940" at bounding box center [214, 202] width 180 height 18
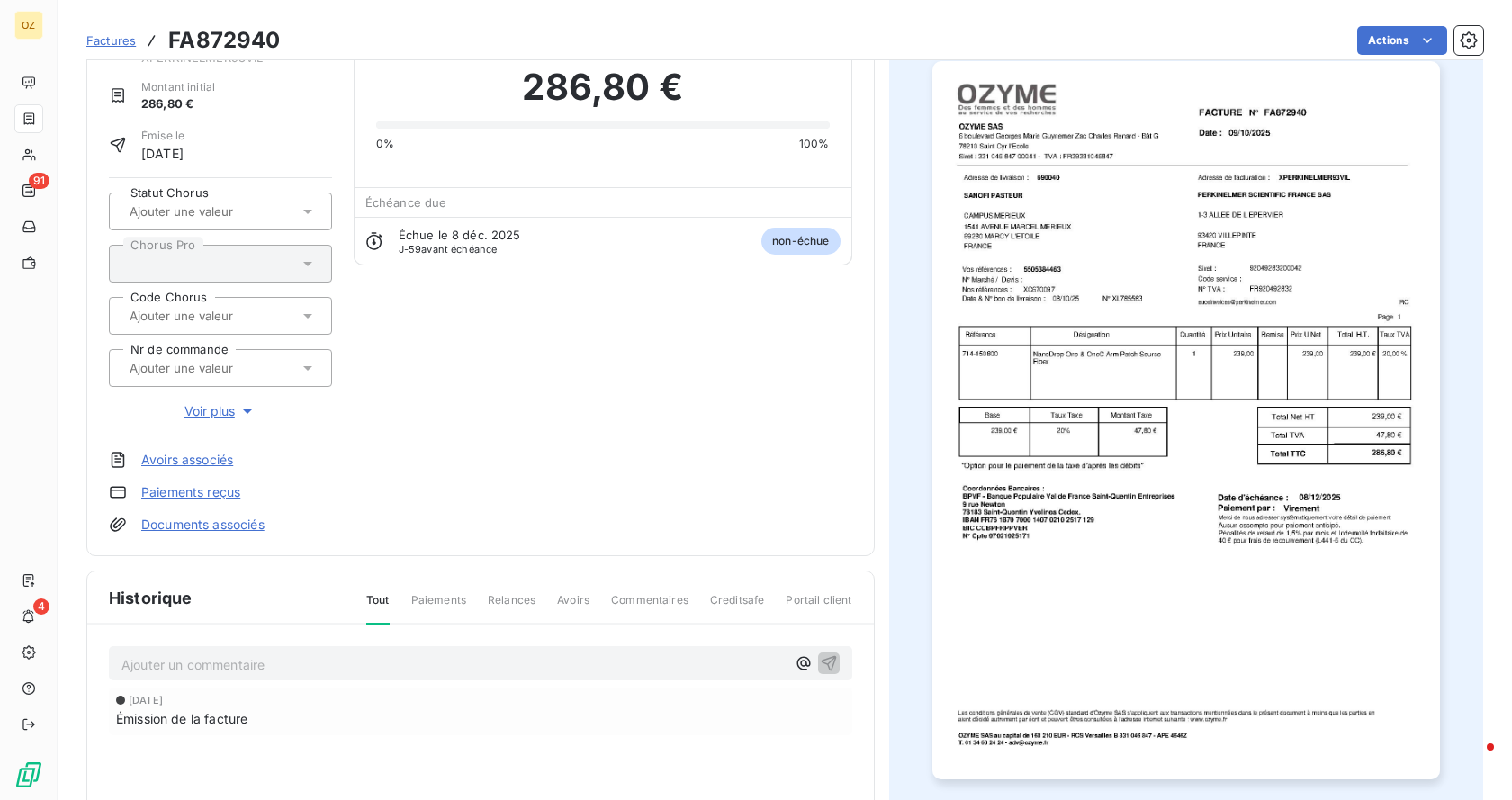
scroll to position [271, 0]
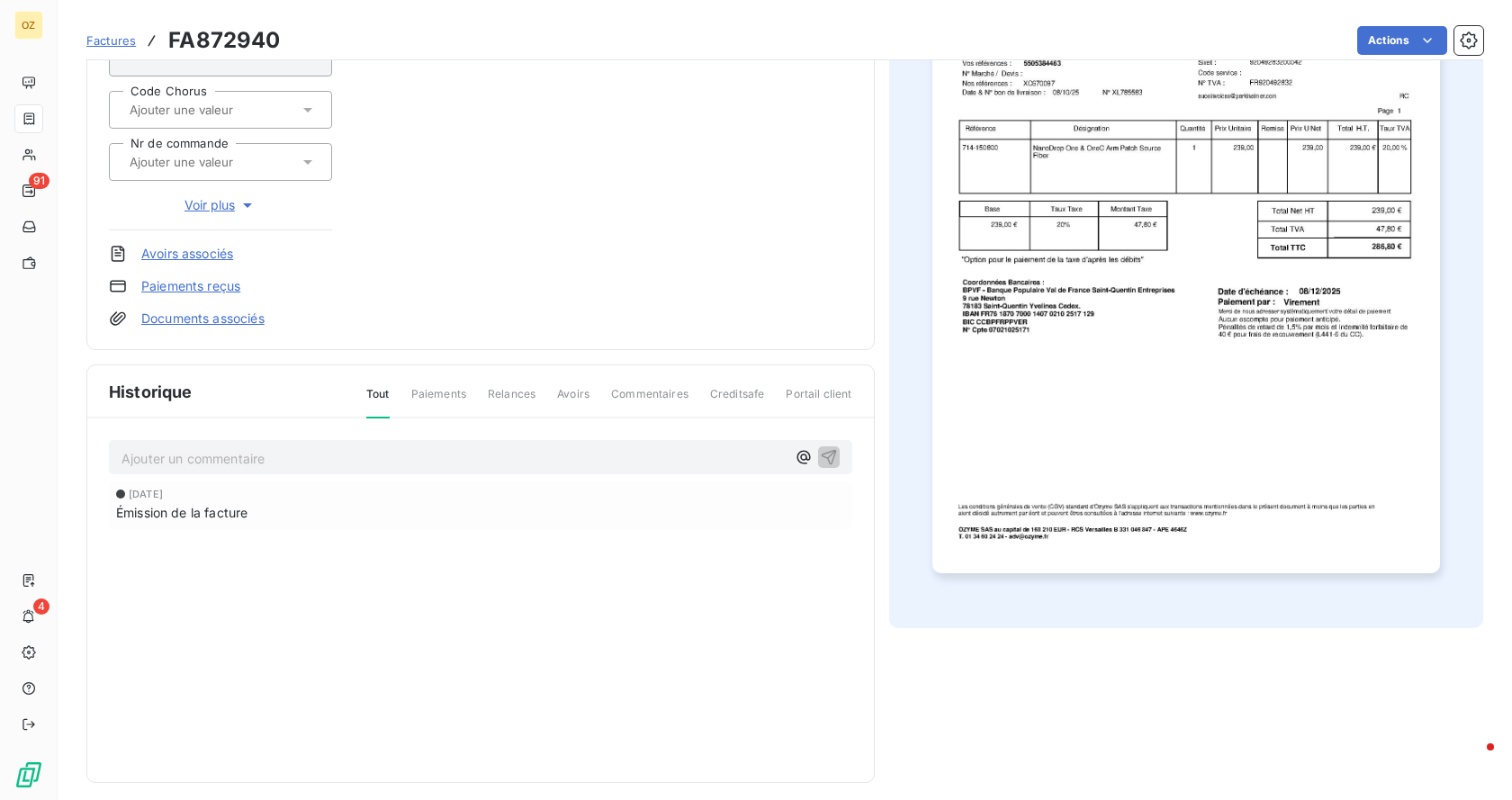
click at [195, 314] on link "Documents associés" at bounding box center [203, 318] width 123 height 18
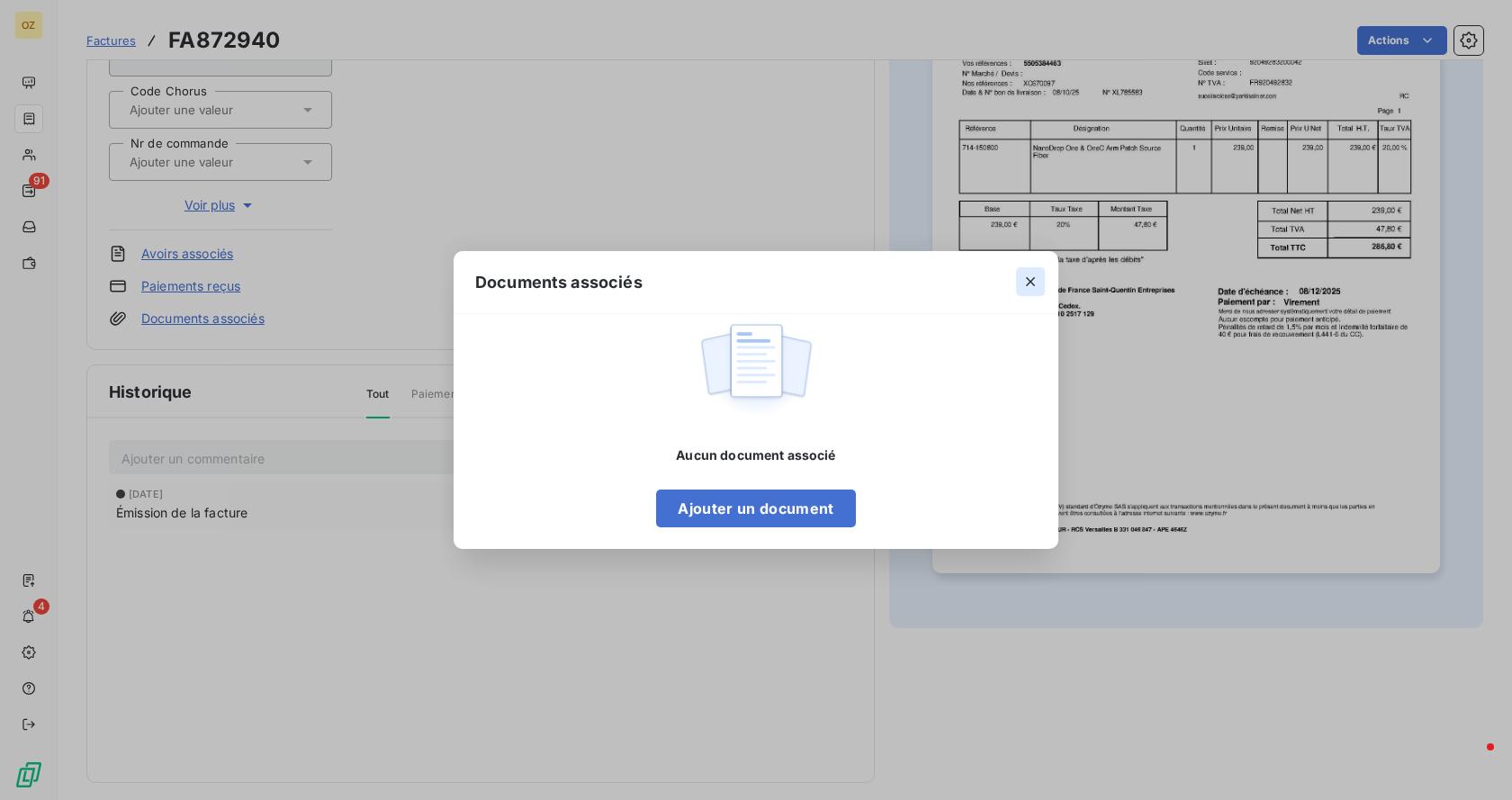
click at [1039, 281] on button "button" at bounding box center [1029, 280] width 28 height 28
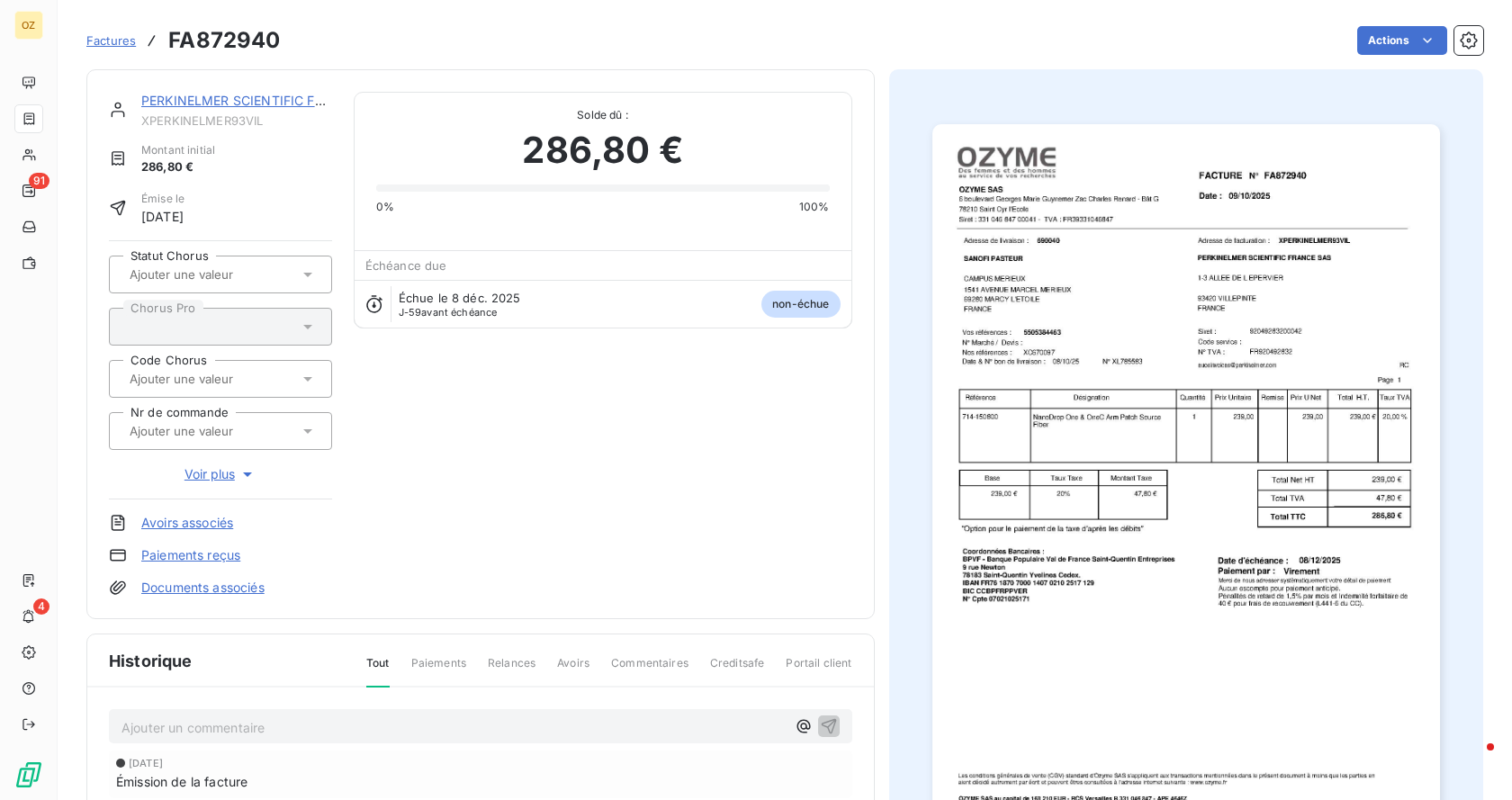
scroll to position [0, 0]
